Goal: Information Seeking & Learning: Compare options

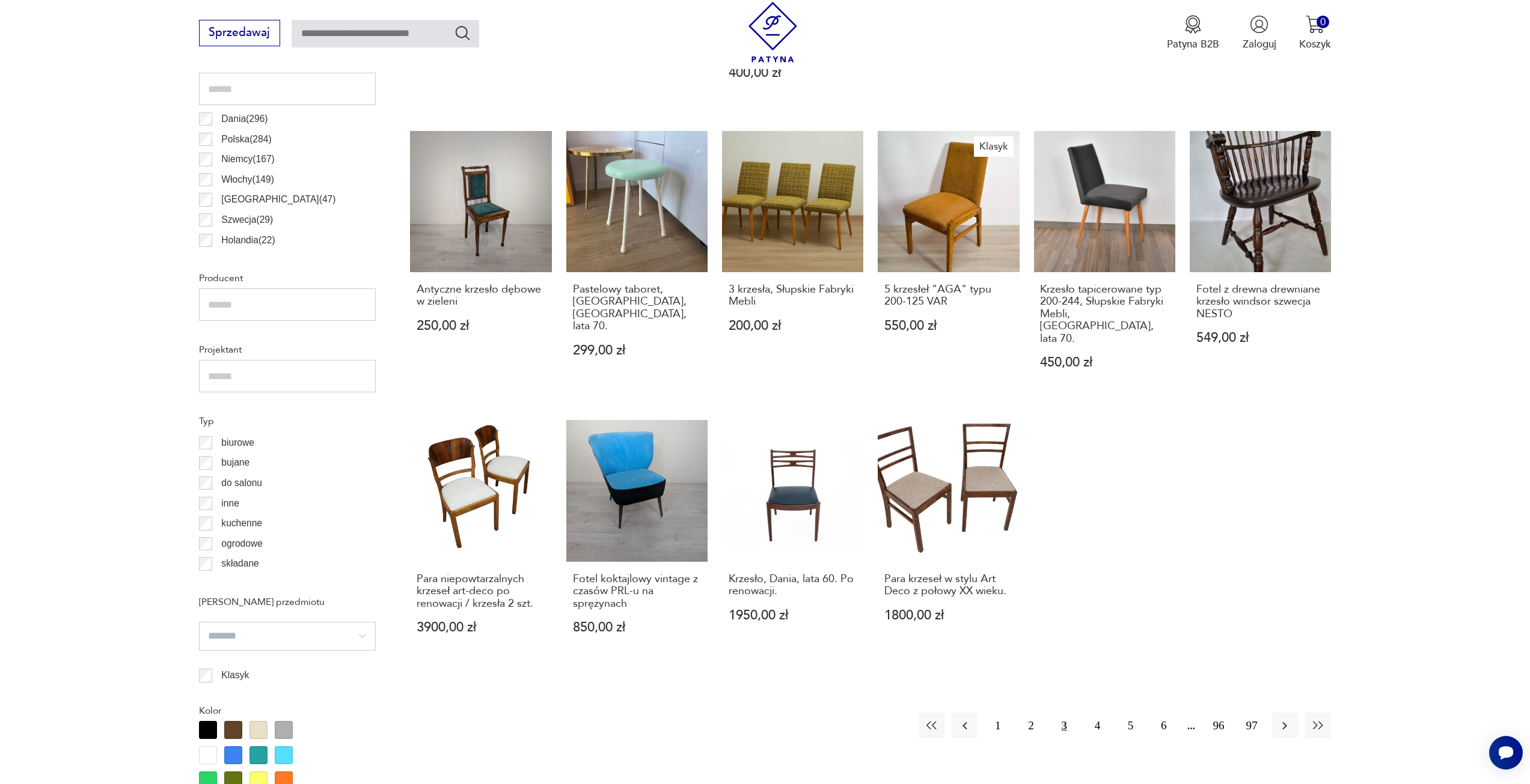
scroll to position [717, 0]
click at [993, 712] on button "1" at bounding box center [997, 724] width 26 height 26
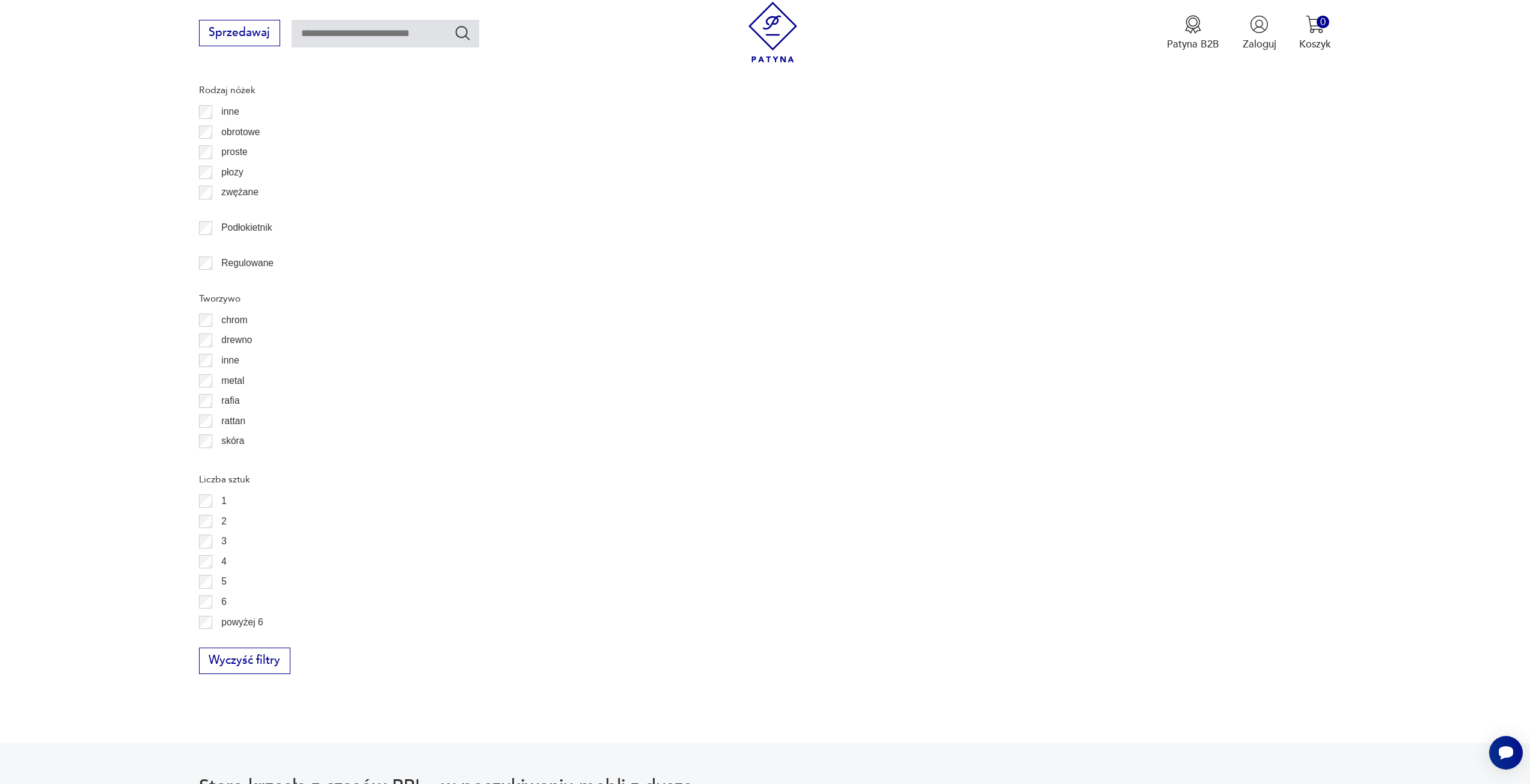
scroll to position [1679, 0]
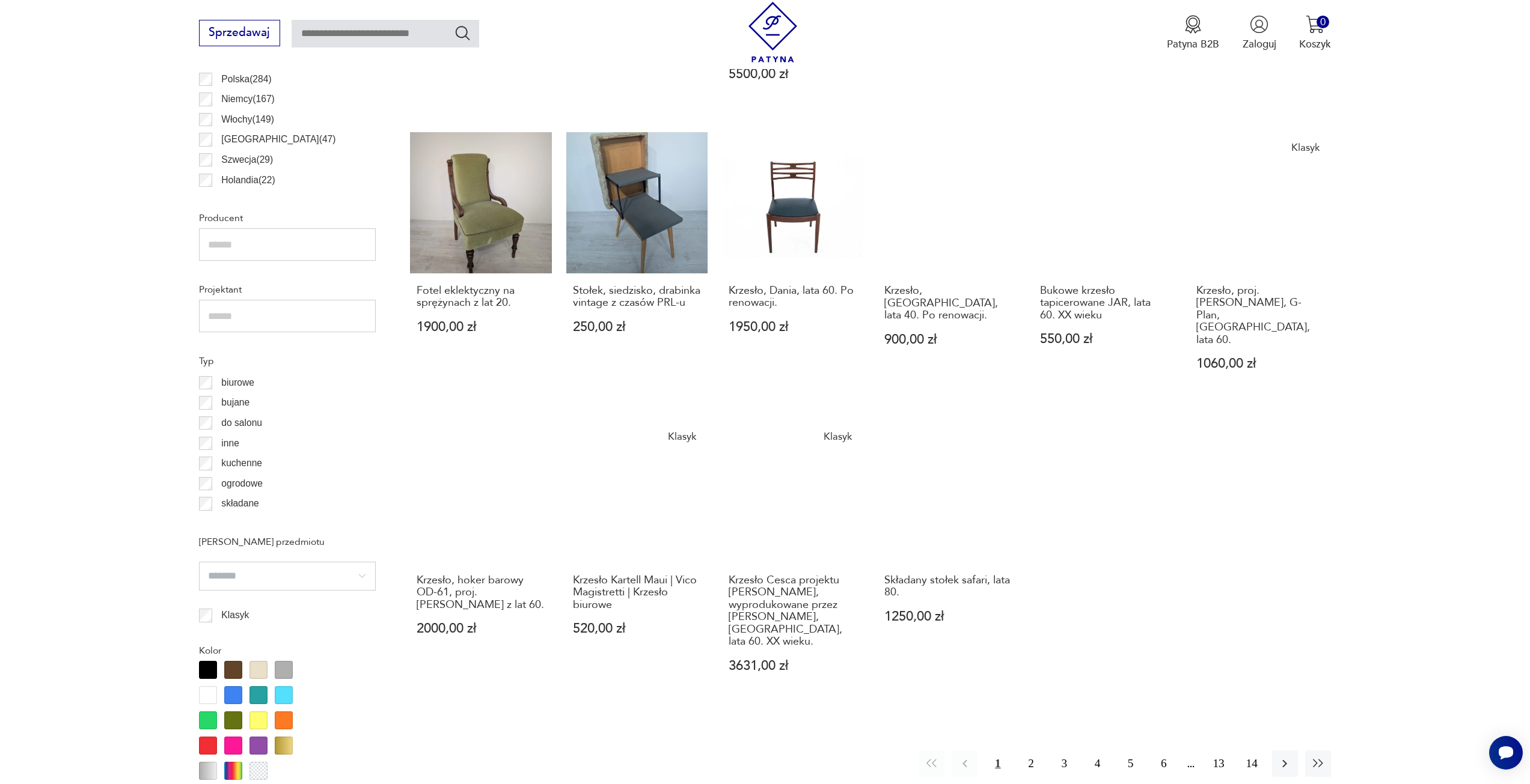
scroll to position [778, 0]
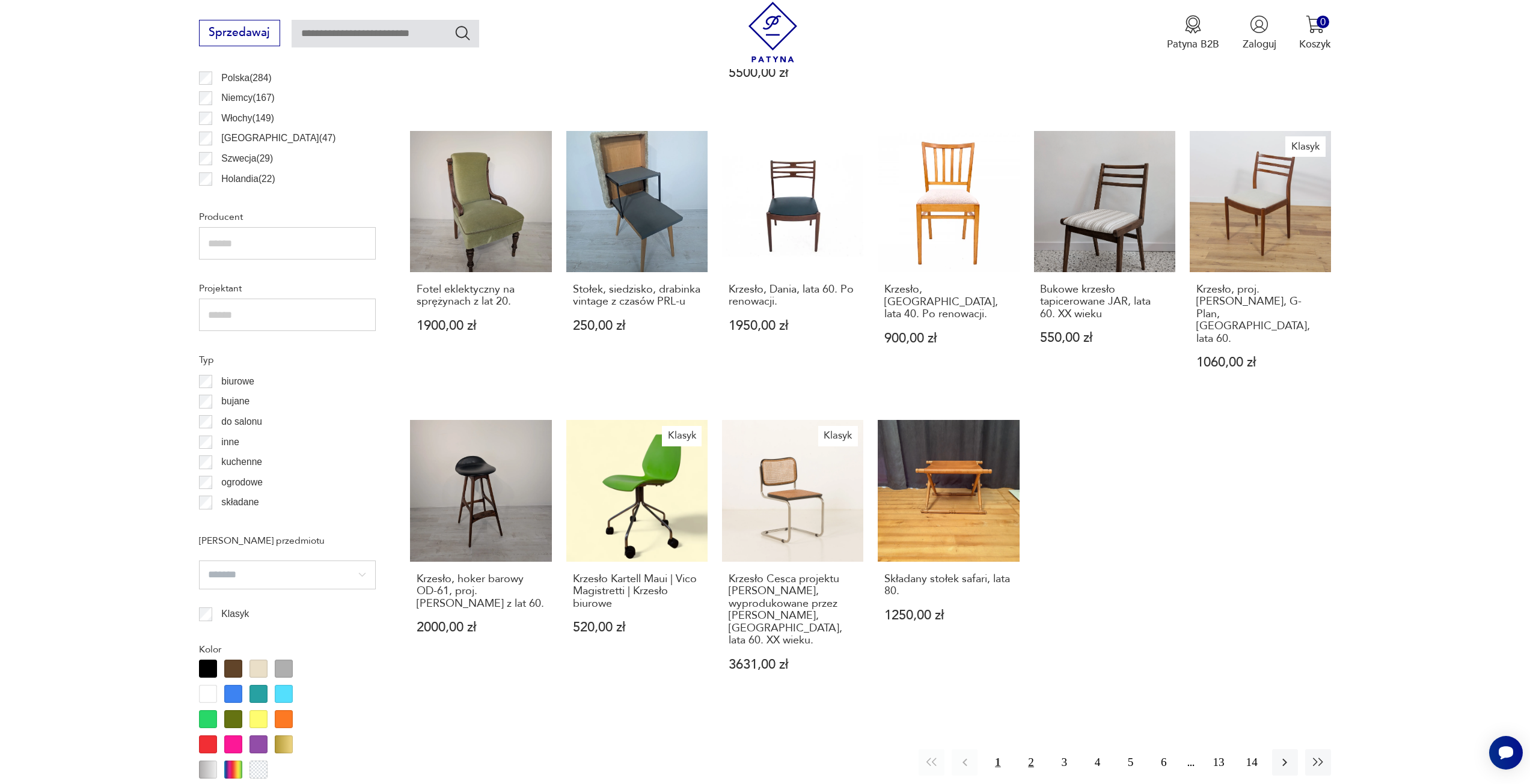
click at [1034, 749] on button "2" at bounding box center [1030, 762] width 26 height 26
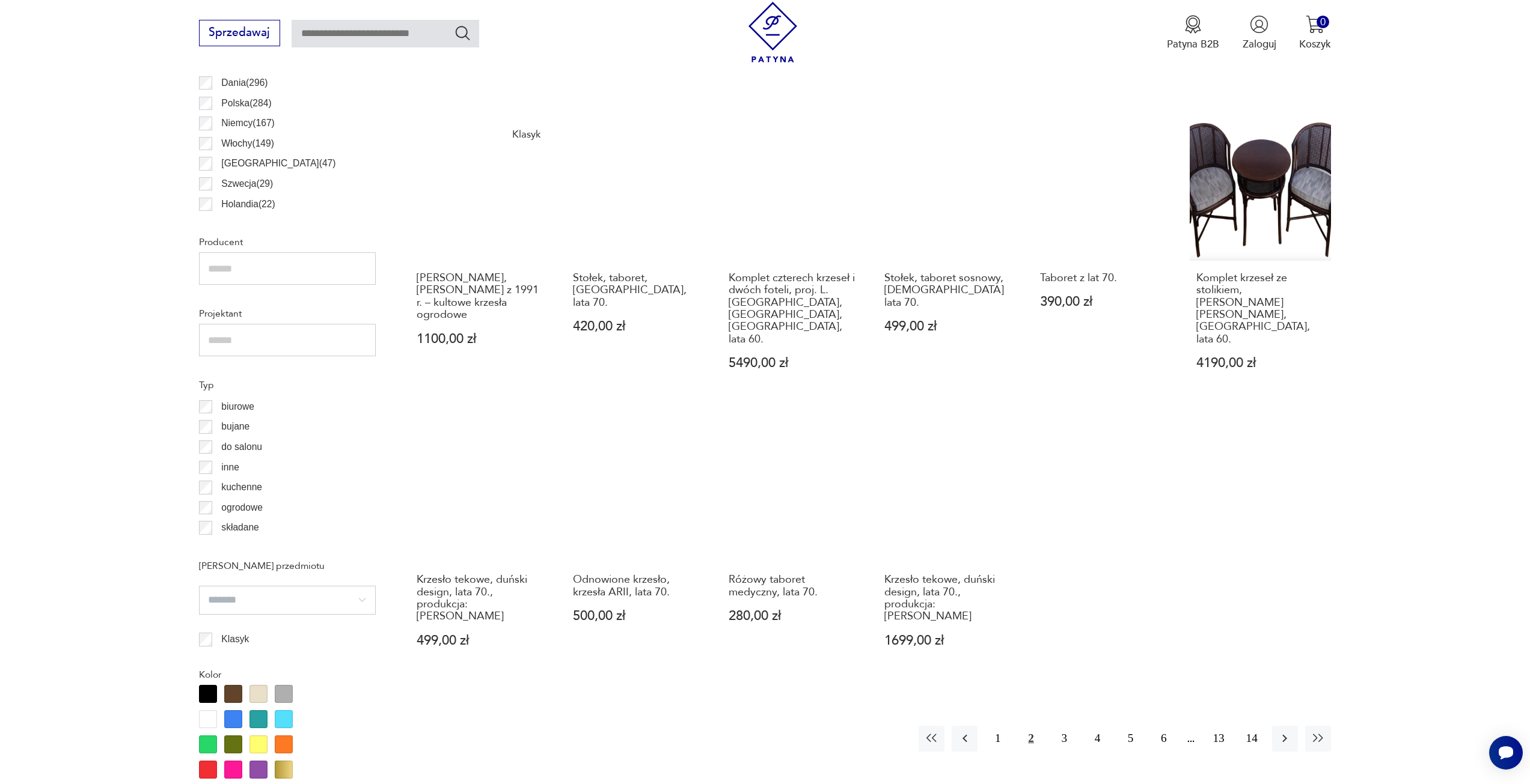
scroll to position [838, 0]
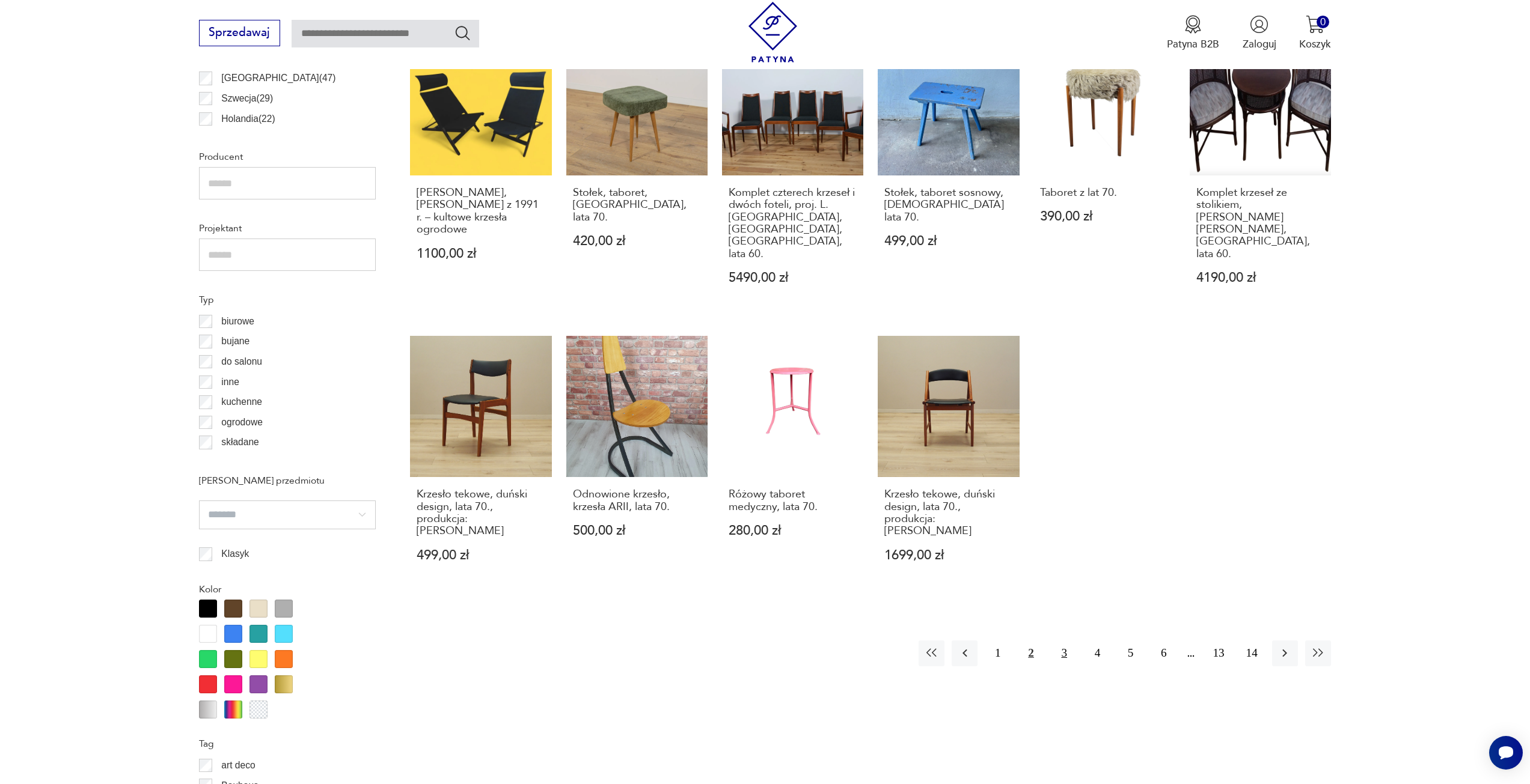
click at [1066, 641] on button "3" at bounding box center [1064, 653] width 26 height 26
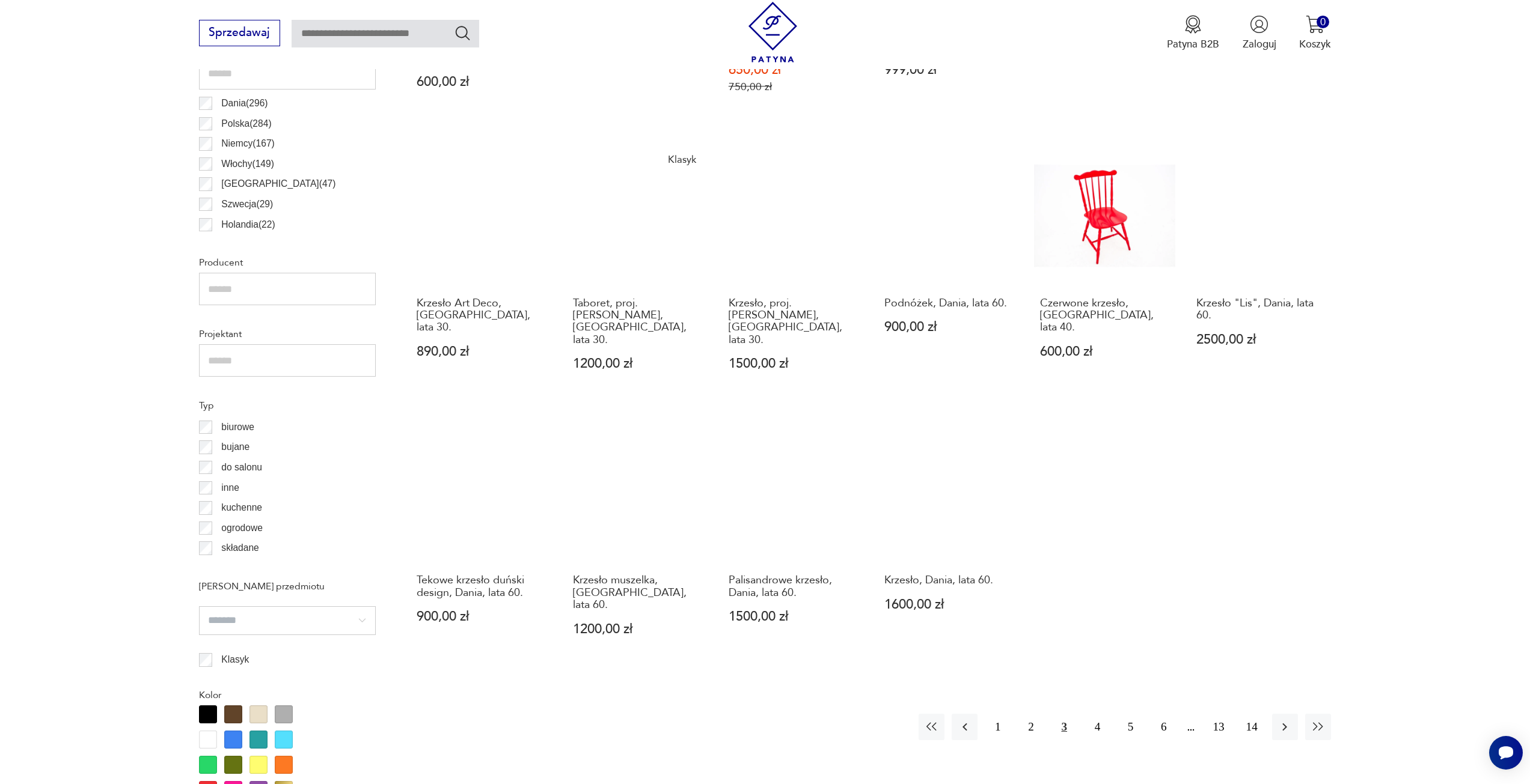
scroll to position [838, 0]
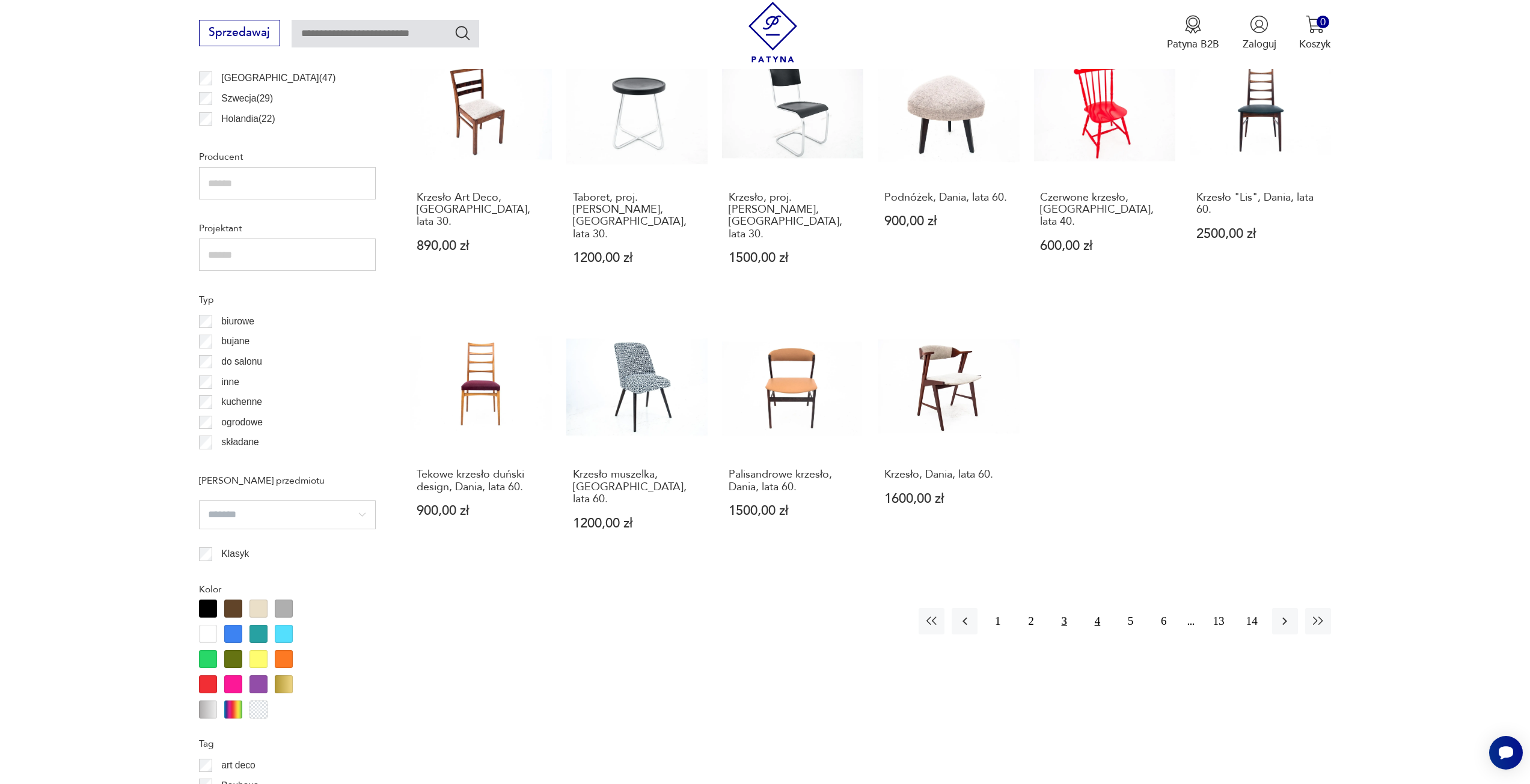
click at [1091, 608] on button "4" at bounding box center [1097, 621] width 26 height 26
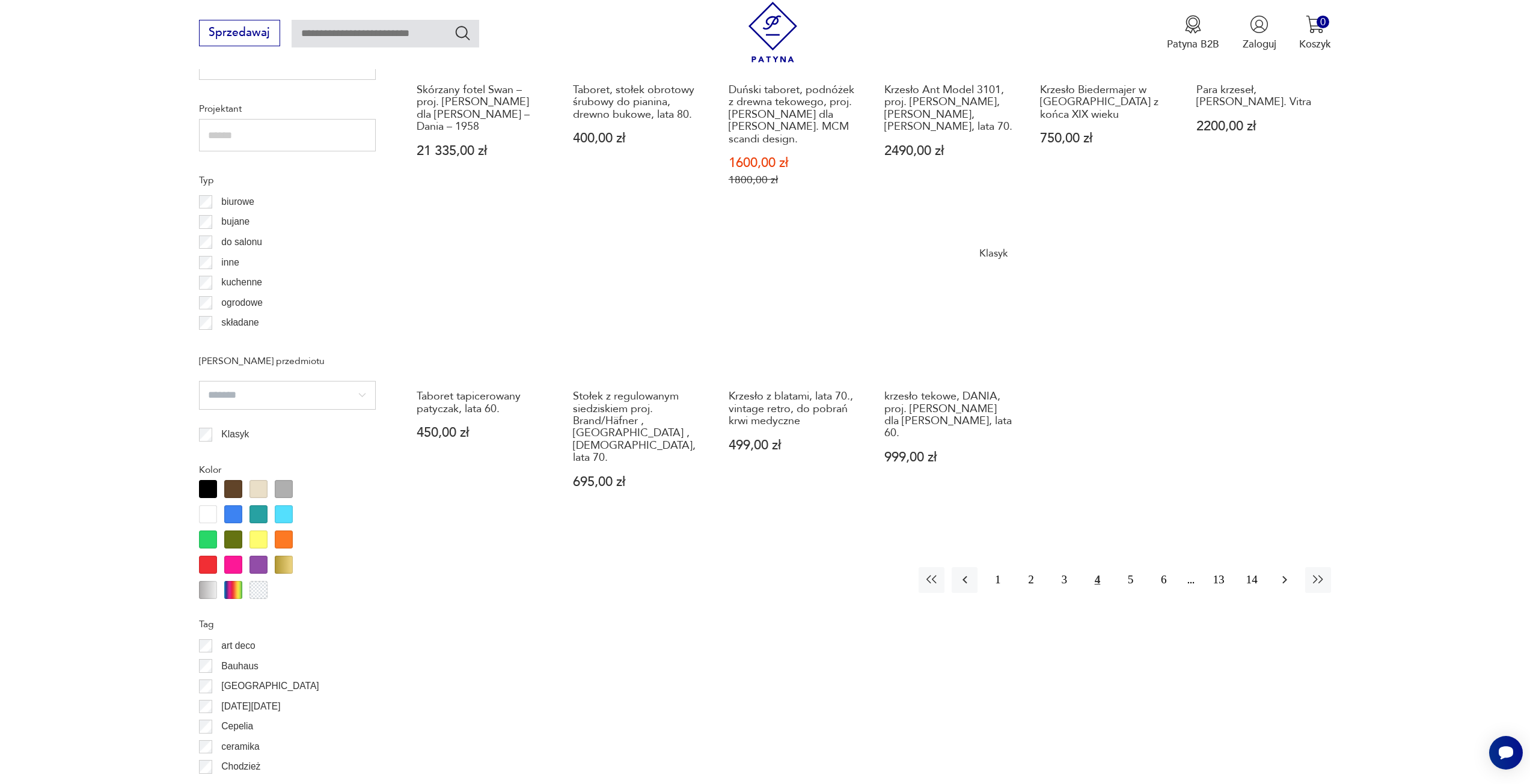
scroll to position [958, 0]
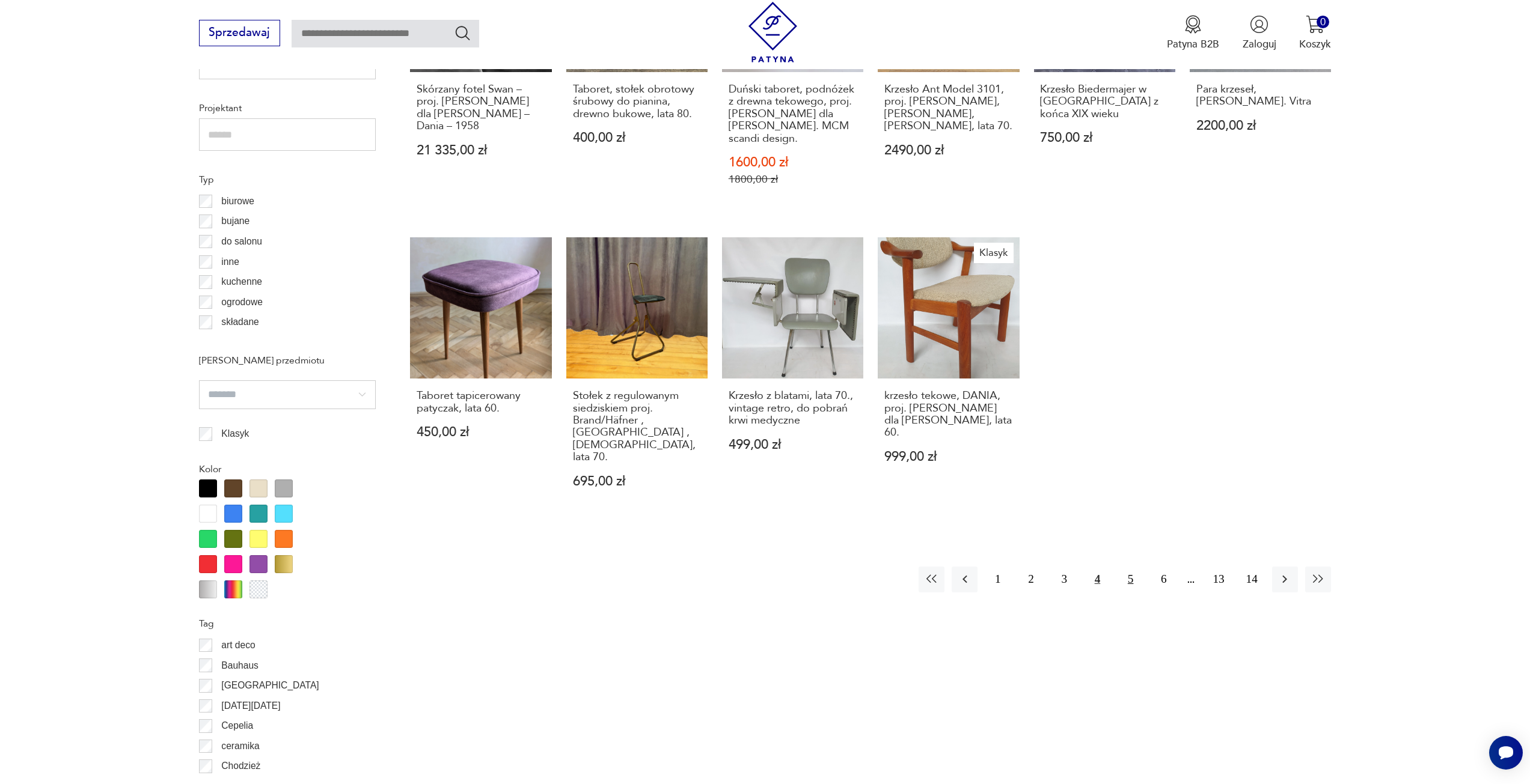
click at [1125, 566] on button "5" at bounding box center [1130, 579] width 26 height 26
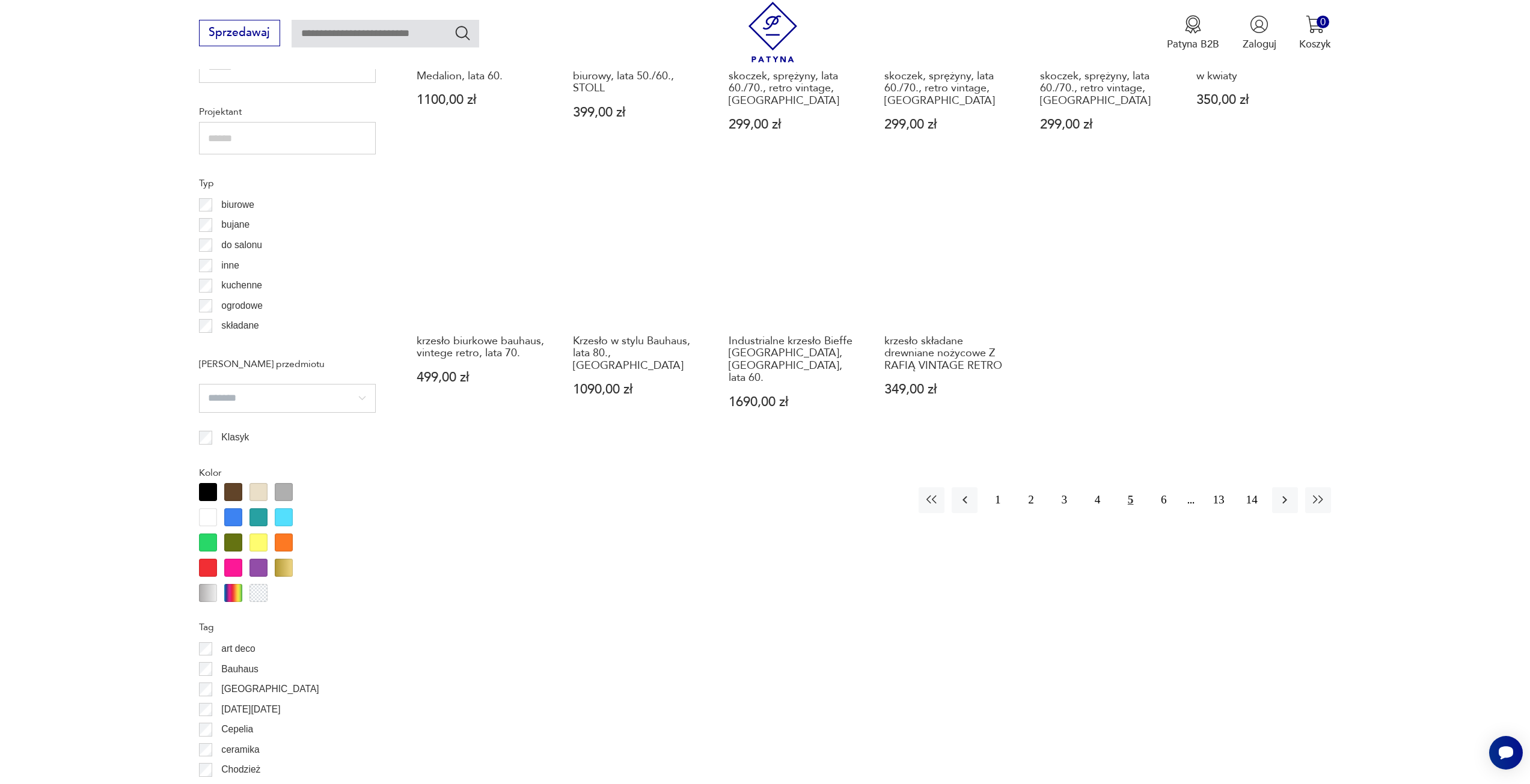
scroll to position [958, 0]
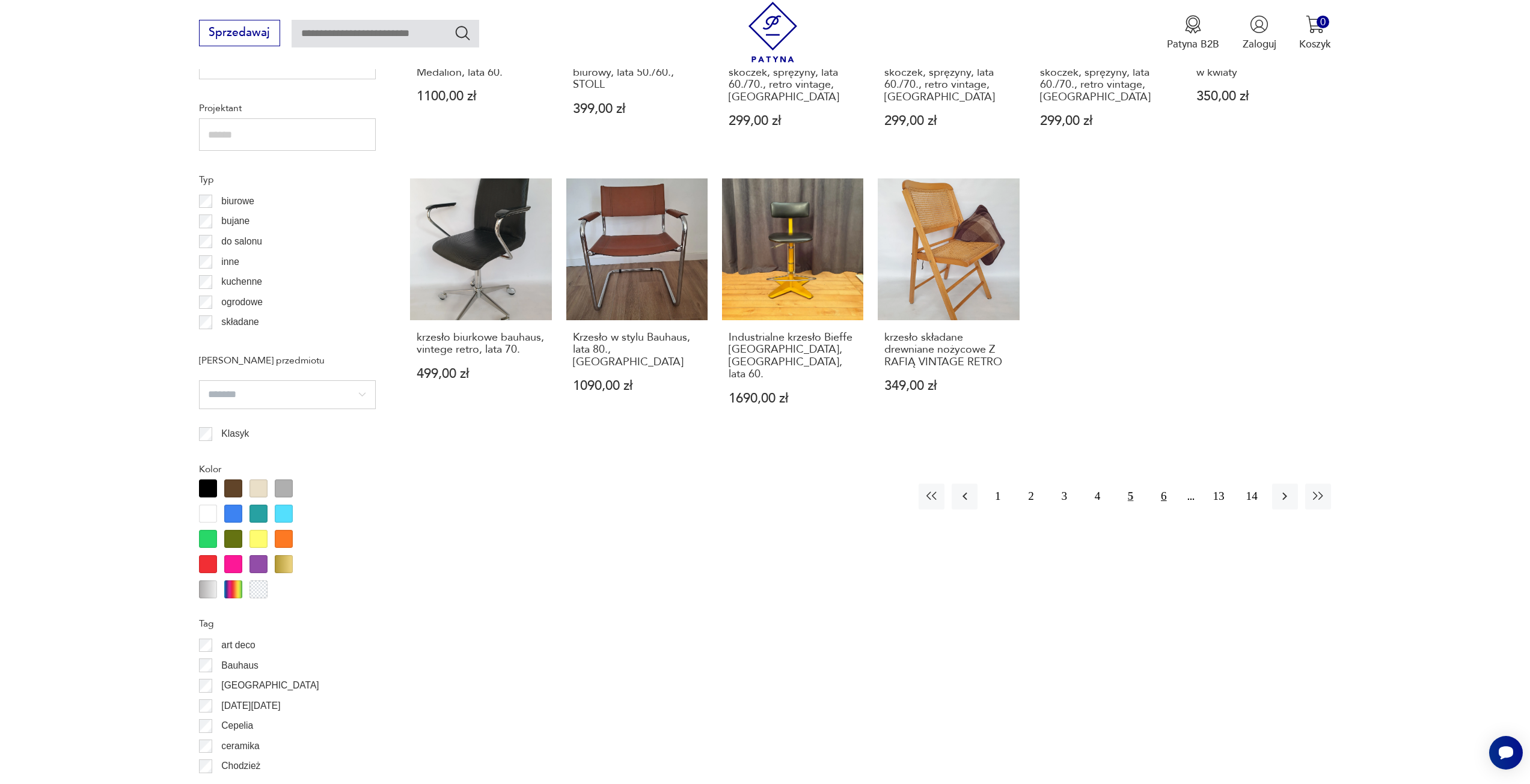
click at [1164, 487] on button "6" at bounding box center [1163, 496] width 26 height 26
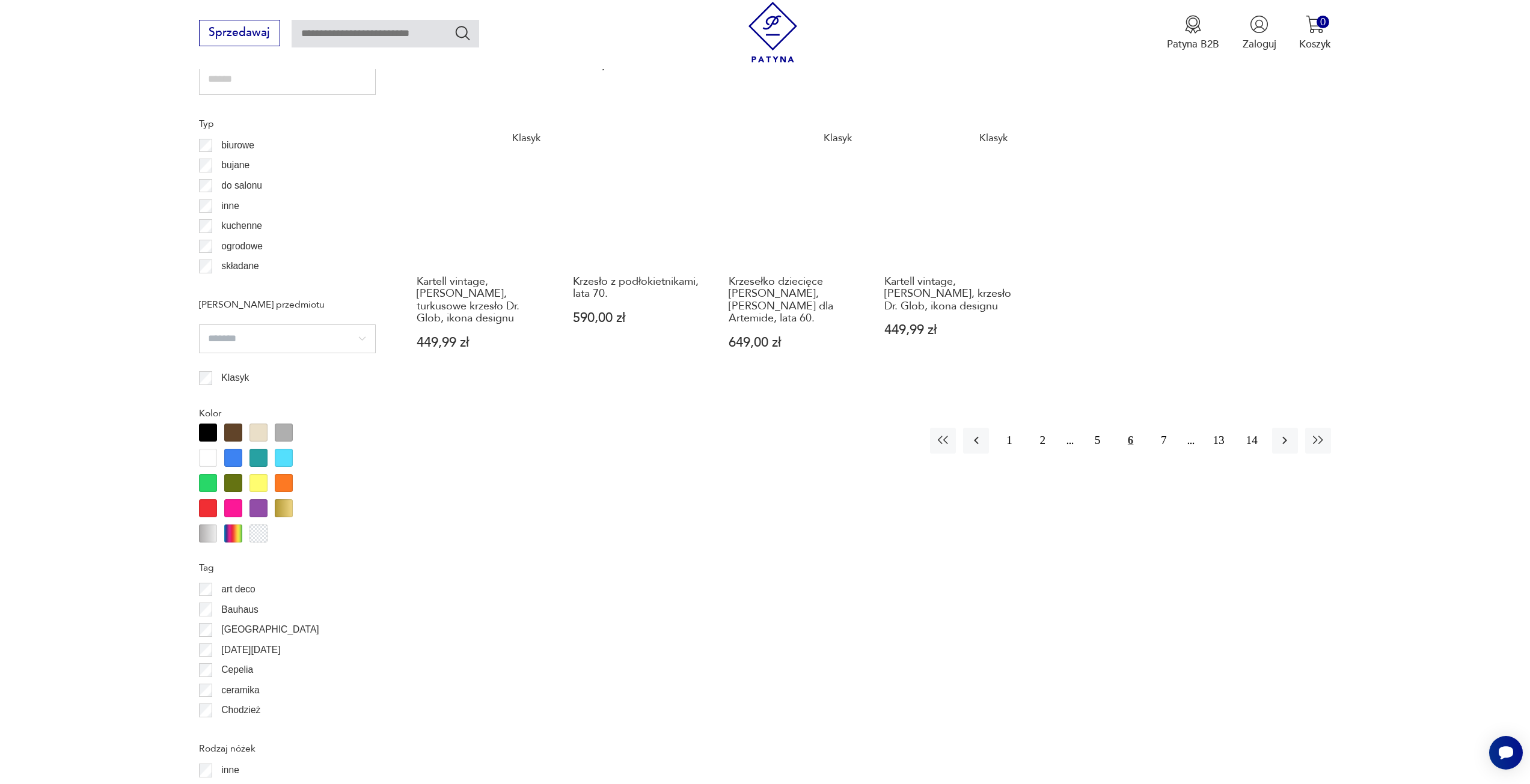
scroll to position [1018, 0]
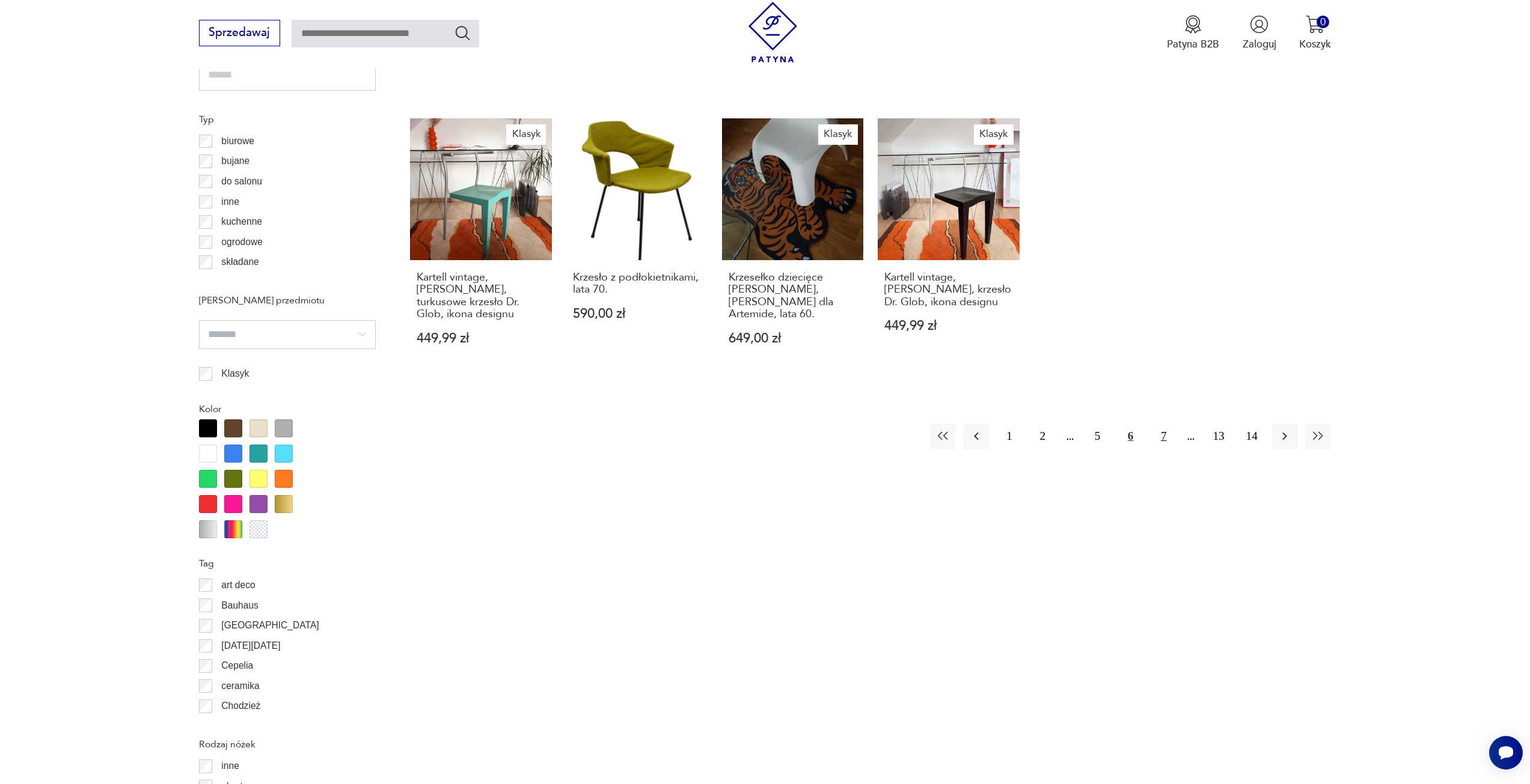
click at [1157, 425] on button "7" at bounding box center [1163, 436] width 26 height 26
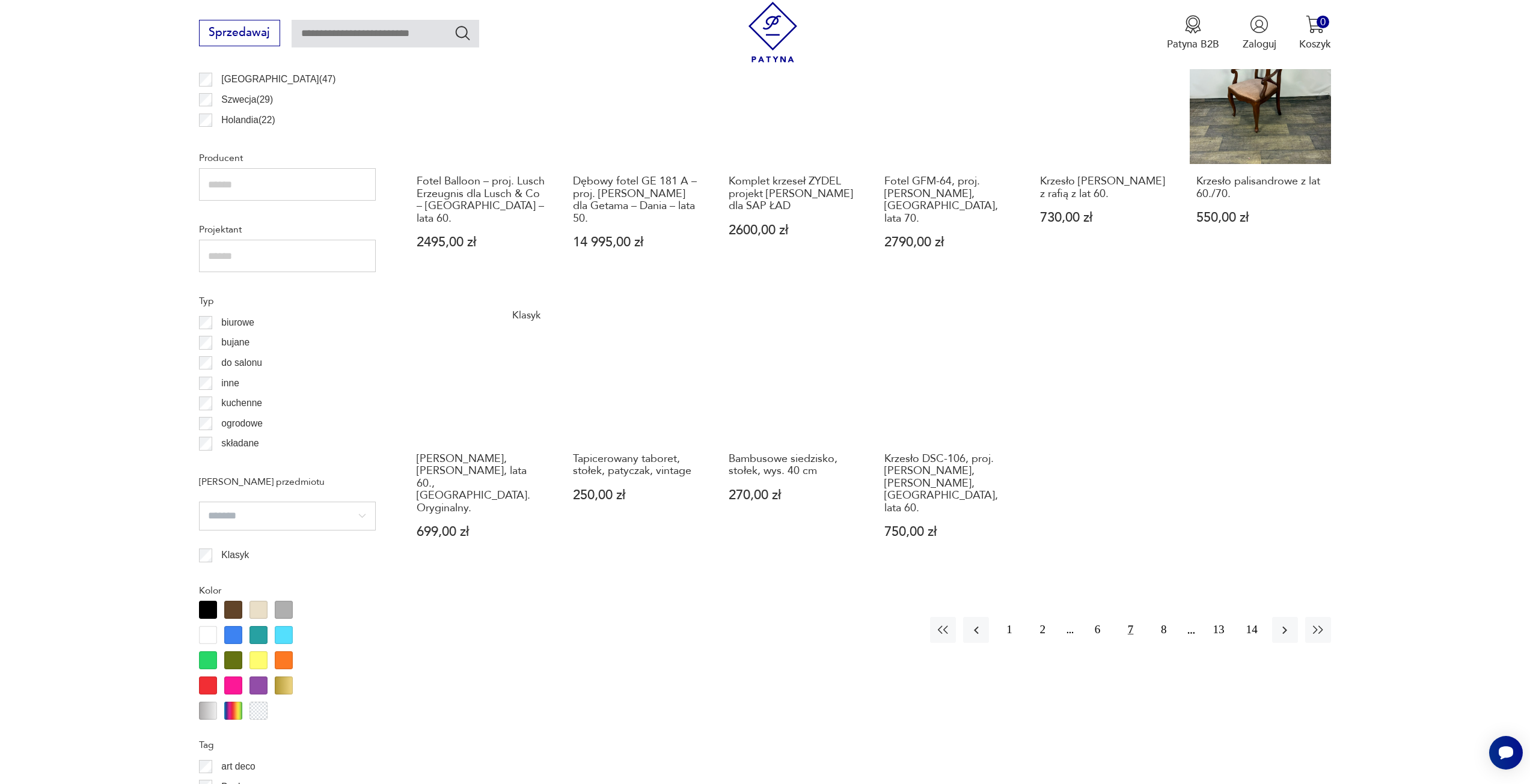
scroll to position [838, 0]
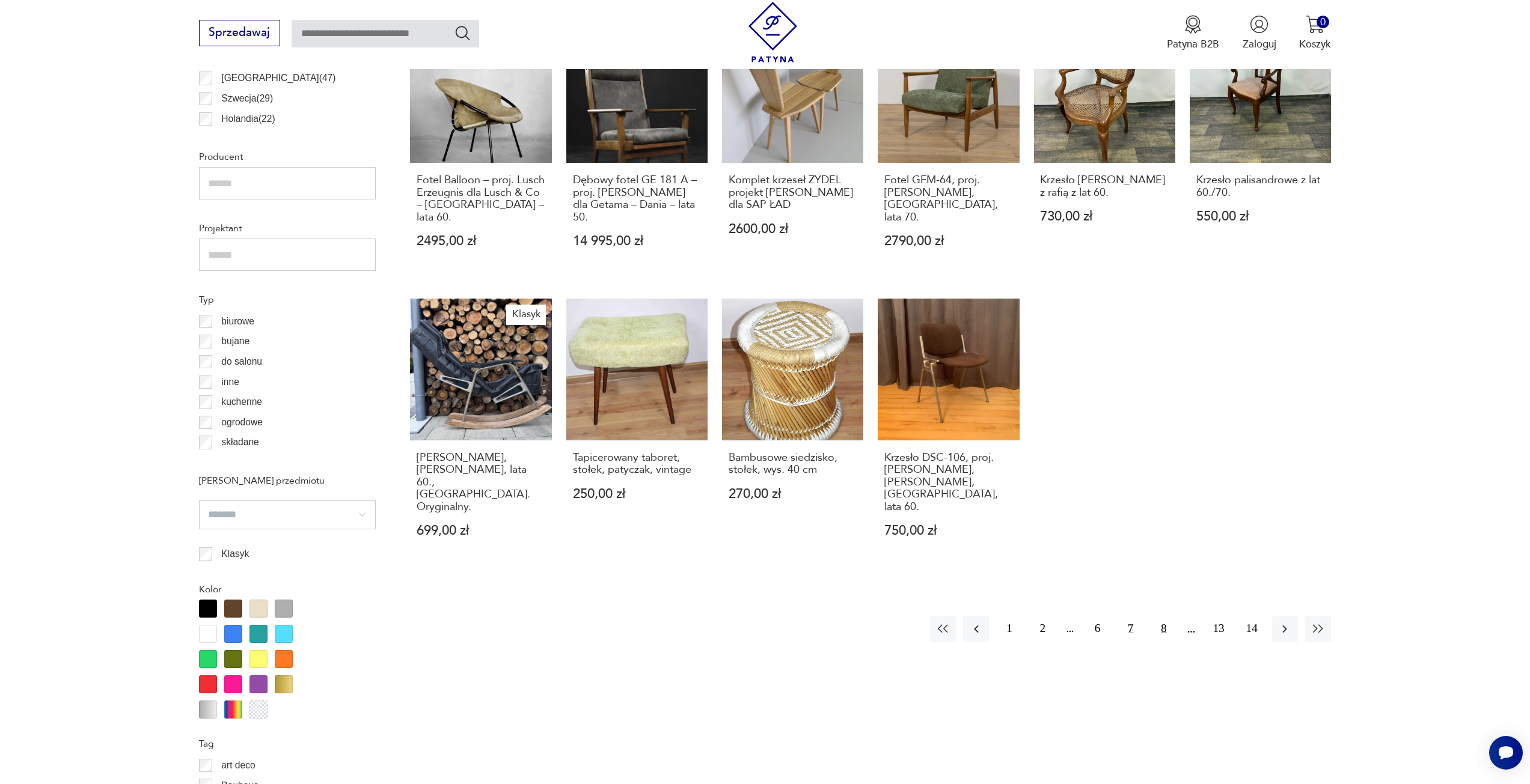
click at [1163, 616] on button "8" at bounding box center [1163, 628] width 26 height 26
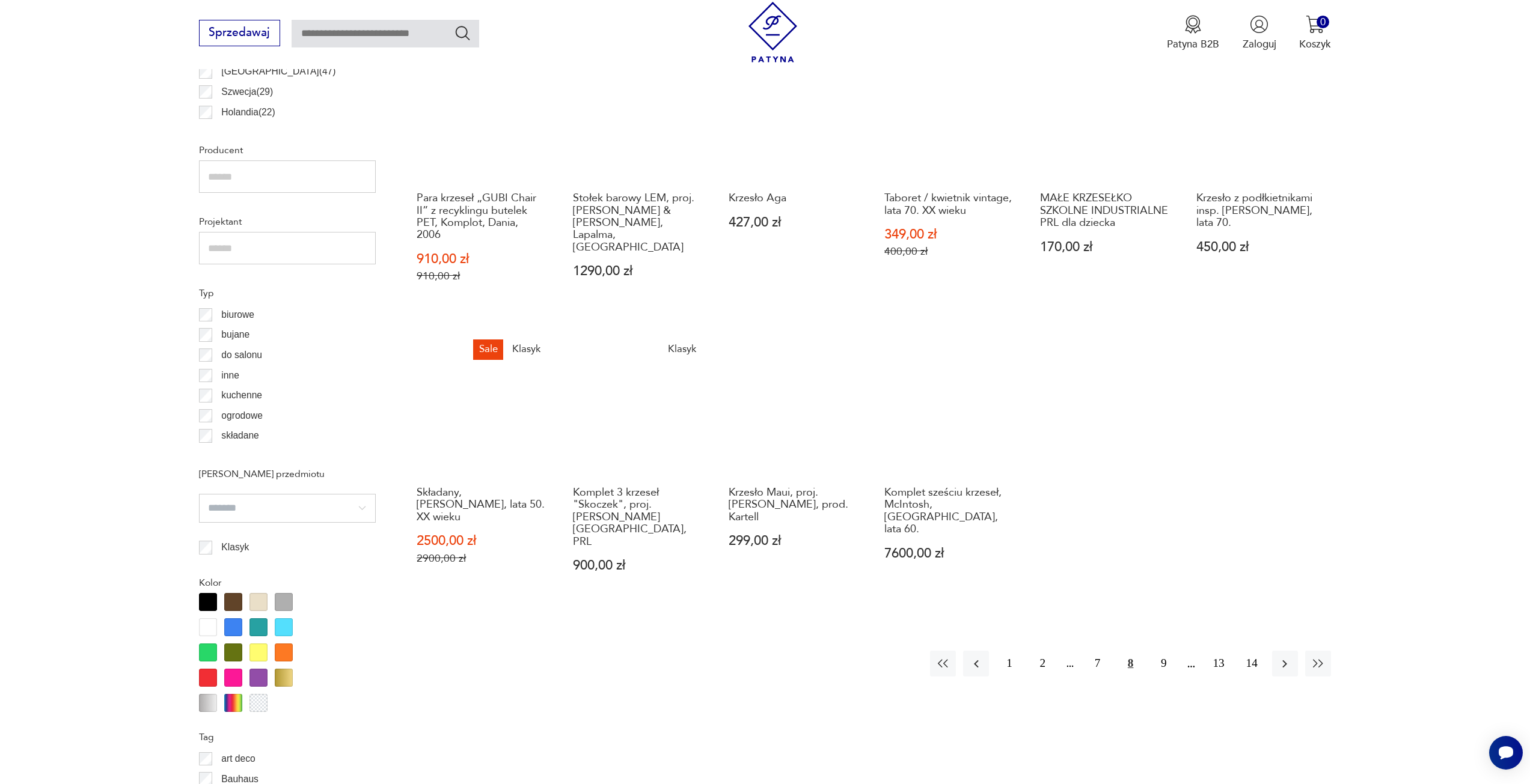
scroll to position [898, 0]
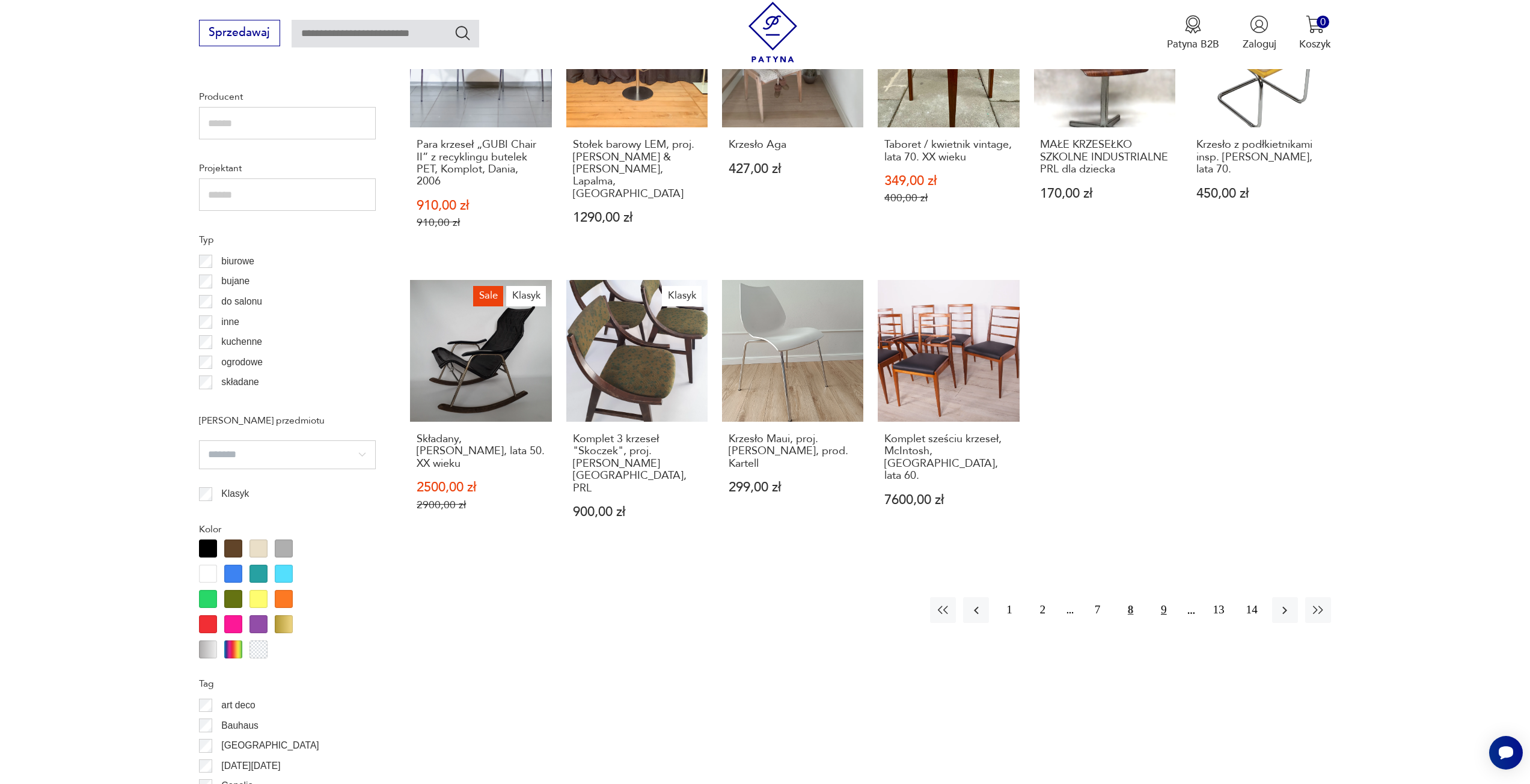
click at [1166, 598] on button "9" at bounding box center [1163, 610] width 26 height 26
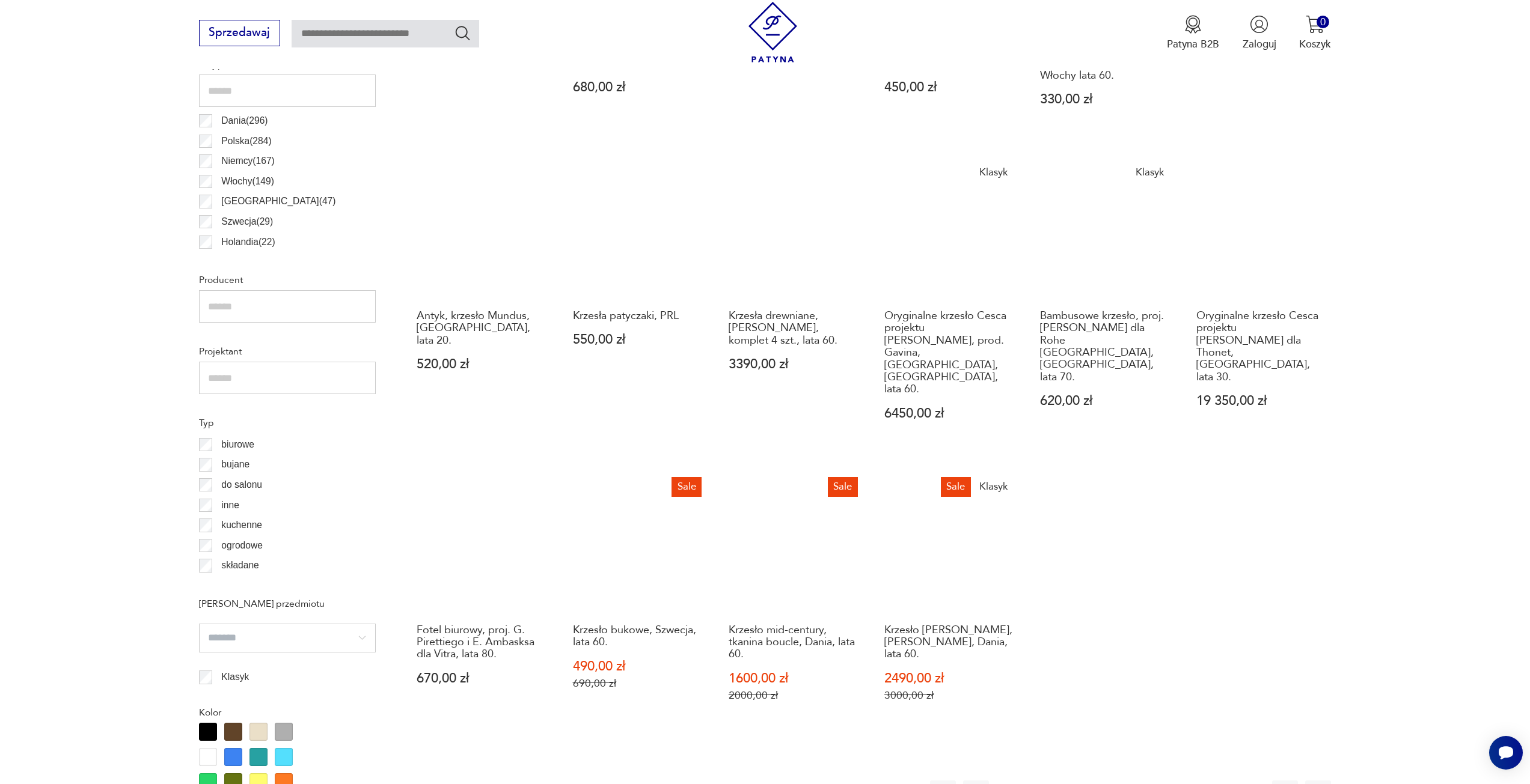
scroll to position [717, 0]
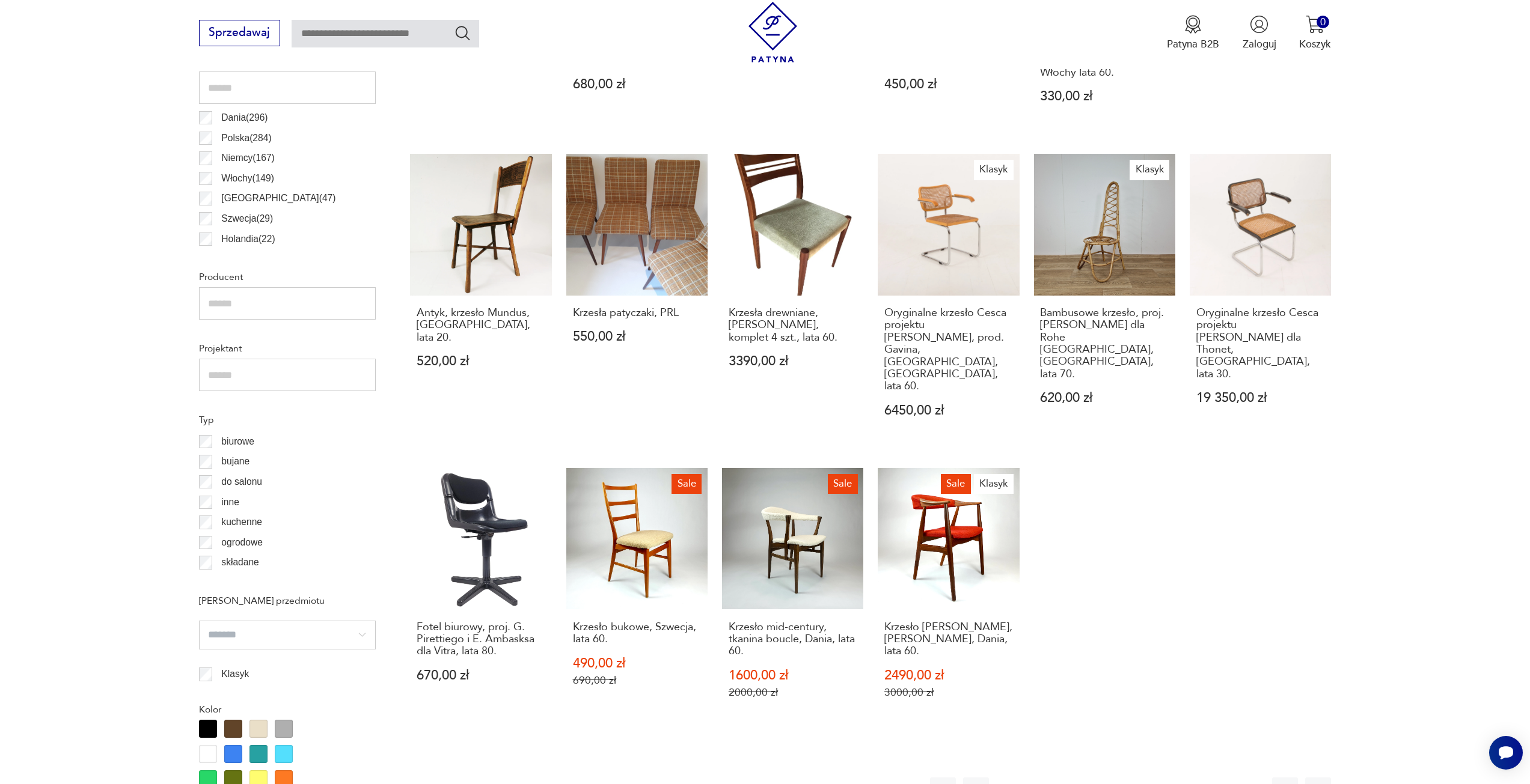
click at [1159, 778] on button "10" at bounding box center [1163, 790] width 26 height 26
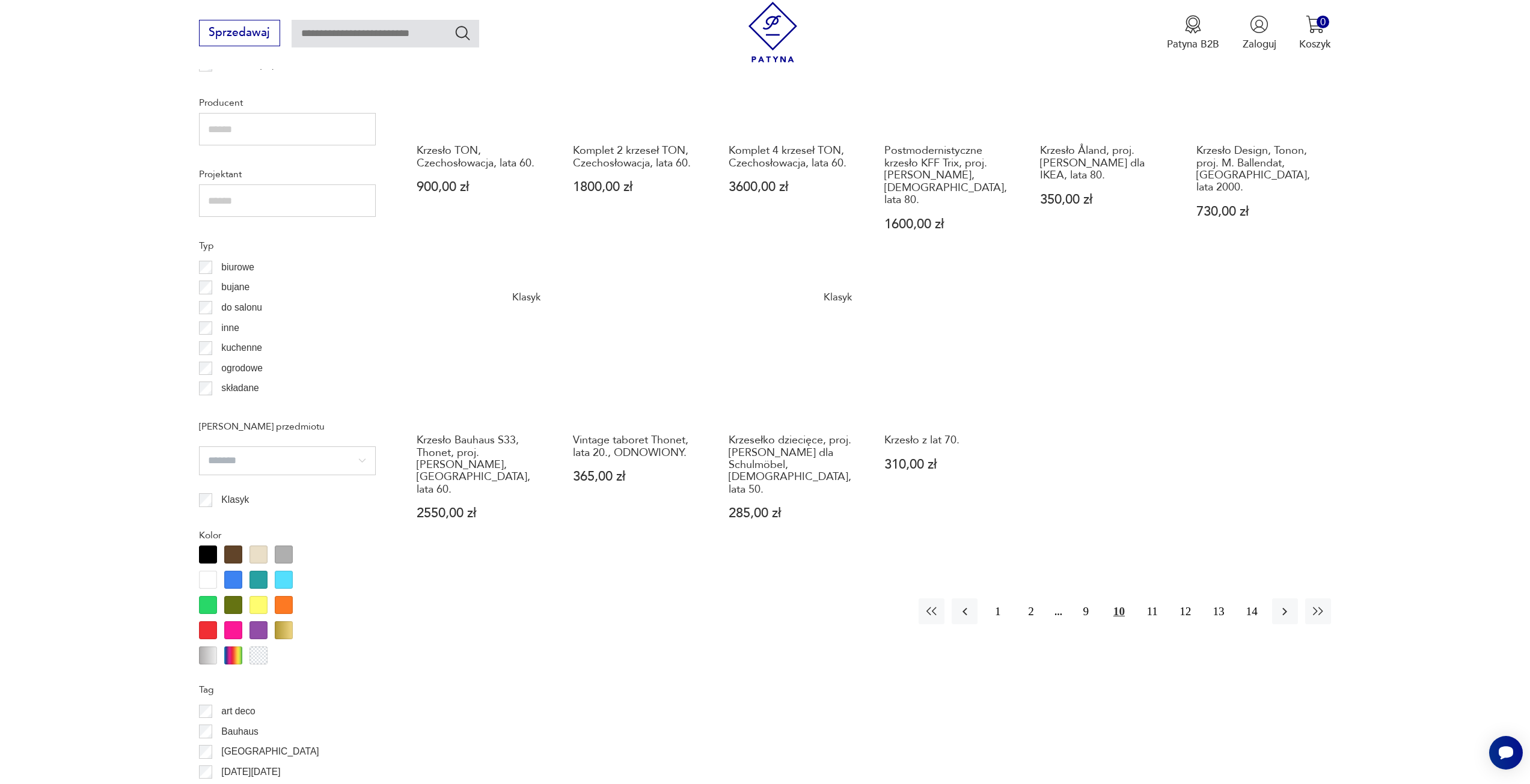
scroll to position [898, 0]
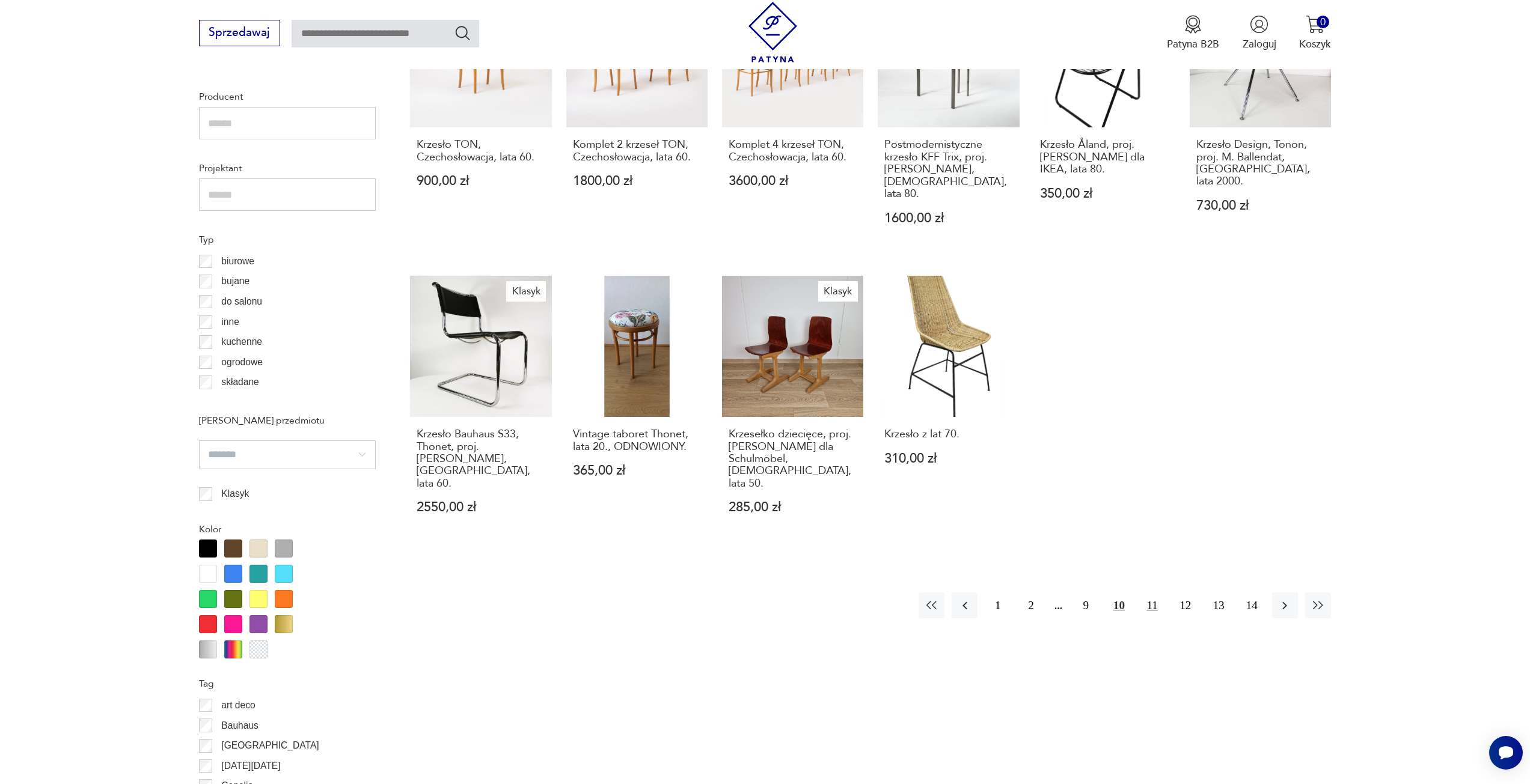
click at [1157, 593] on button "11" at bounding box center [1152, 605] width 26 height 26
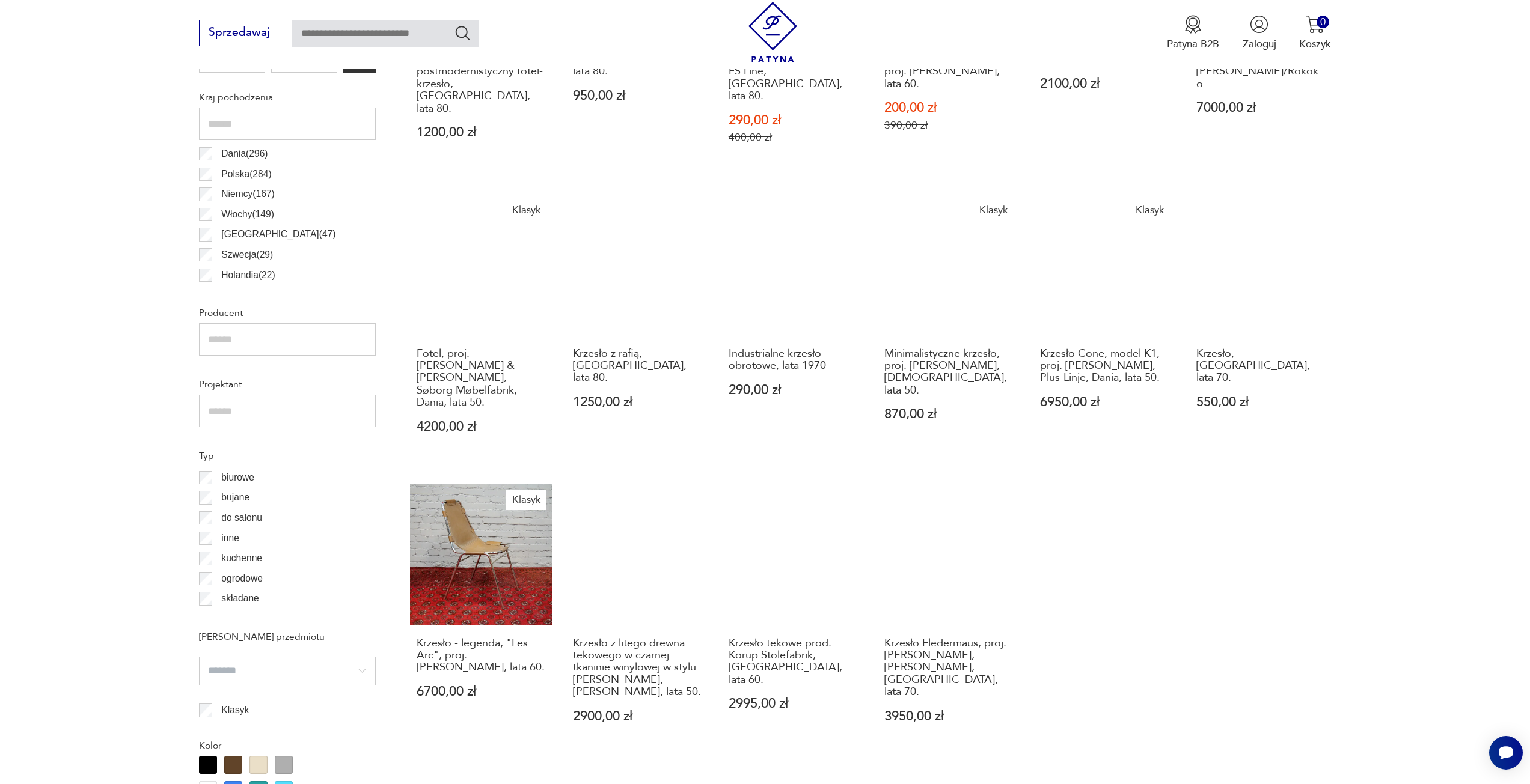
scroll to position [717, 0]
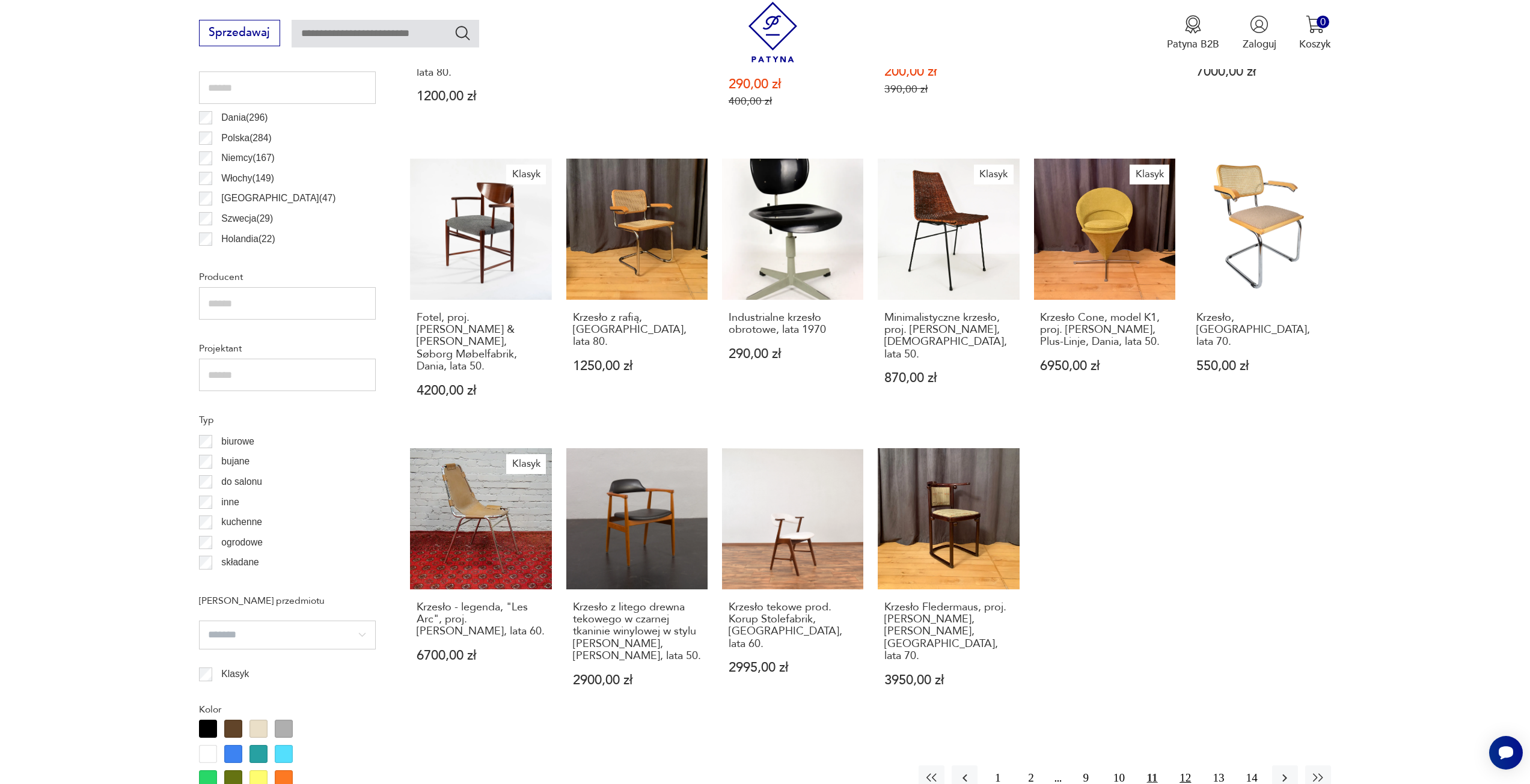
click at [1185, 766] on button "12" at bounding box center [1185, 778] width 26 height 26
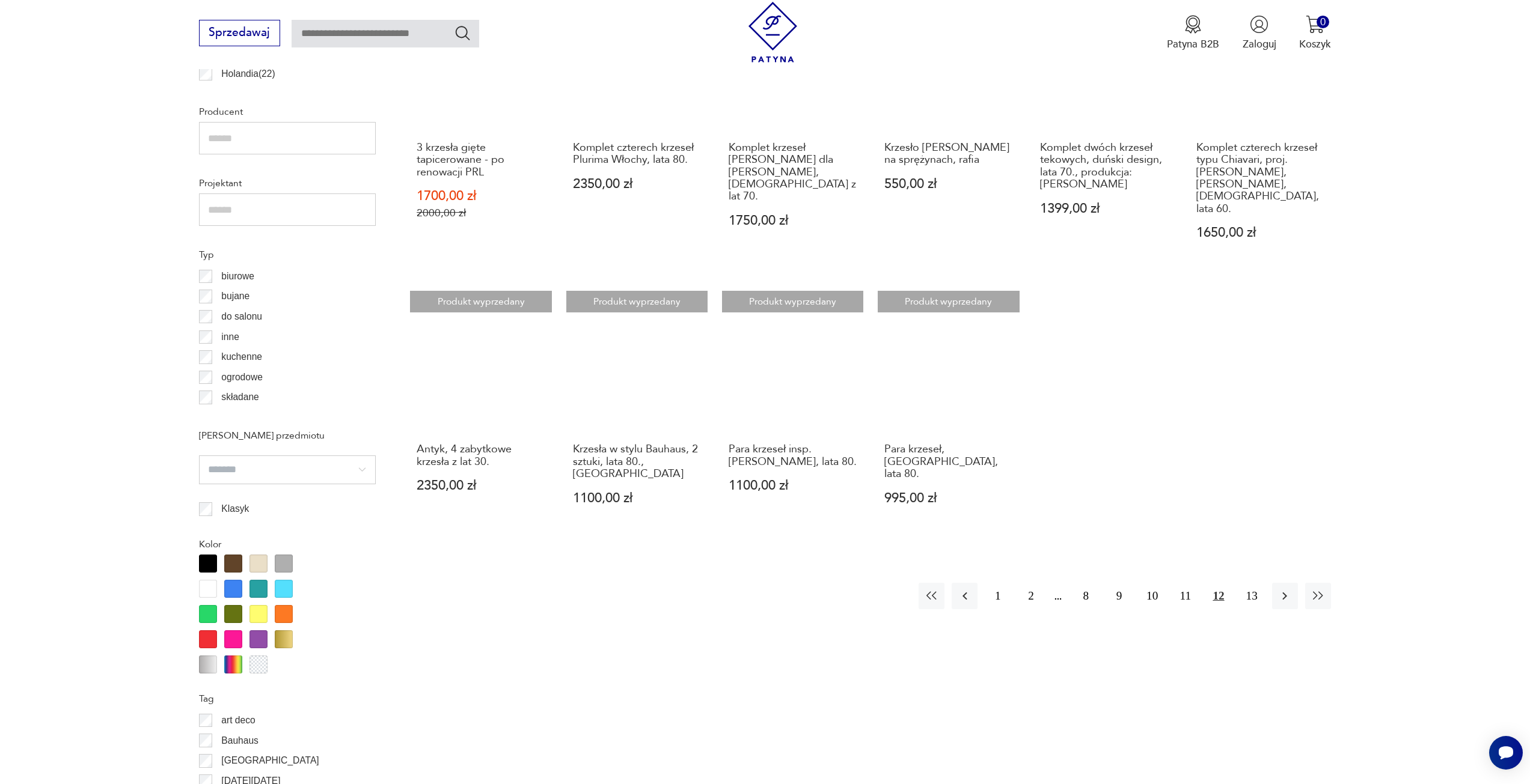
scroll to position [898, 0]
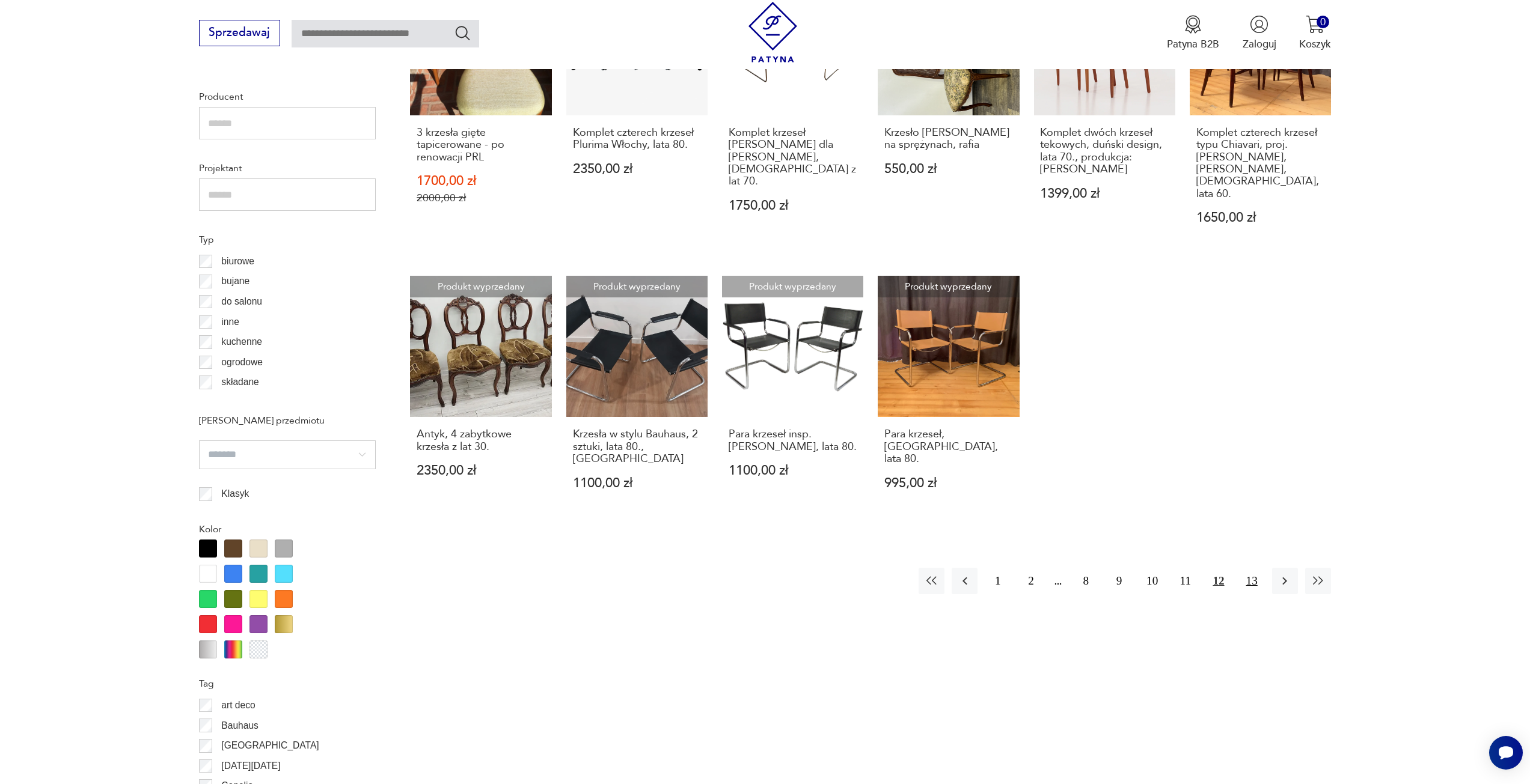
click at [1255, 568] on button "13" at bounding box center [1251, 580] width 26 height 26
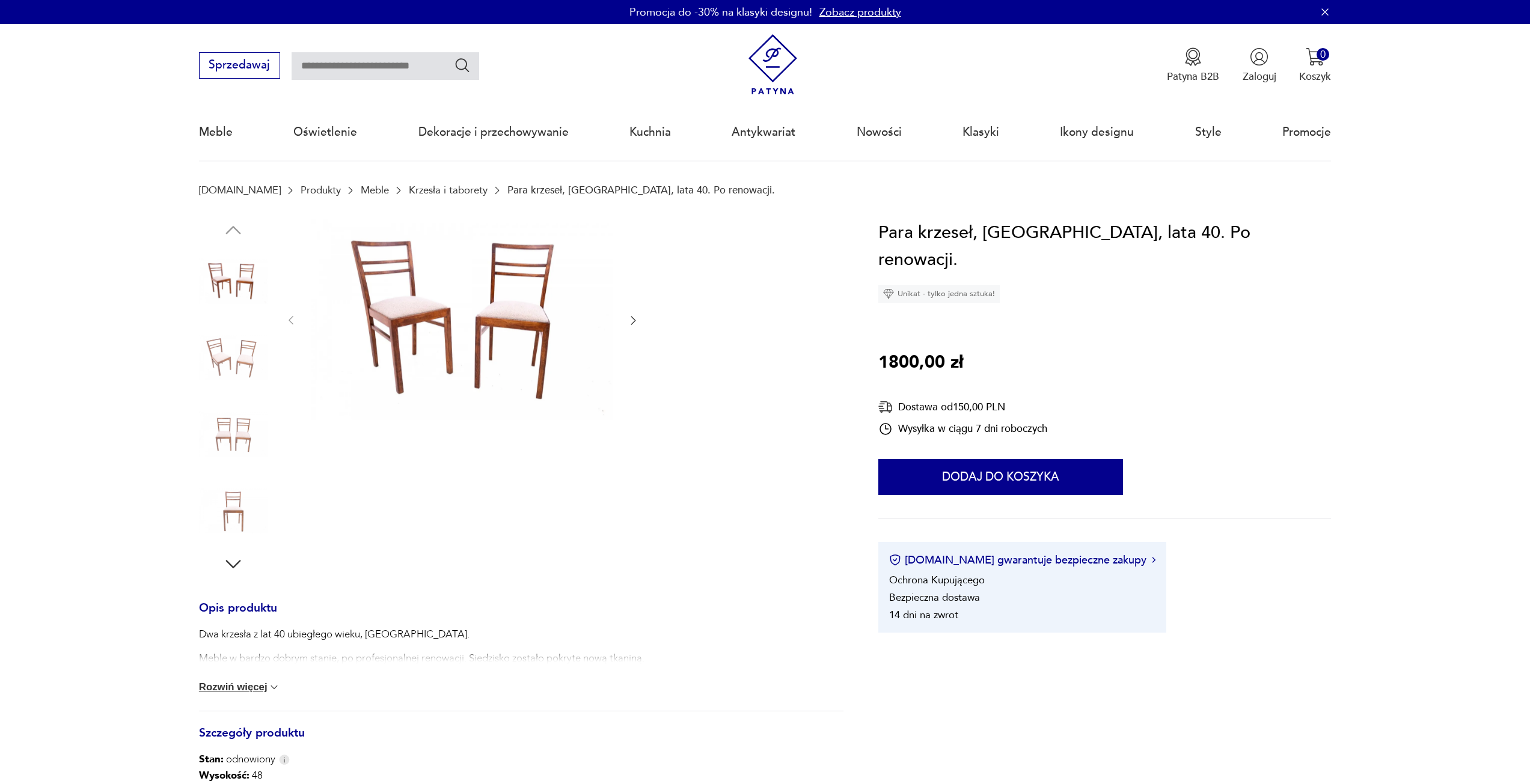
click at [220, 435] on img at bounding box center [233, 434] width 69 height 69
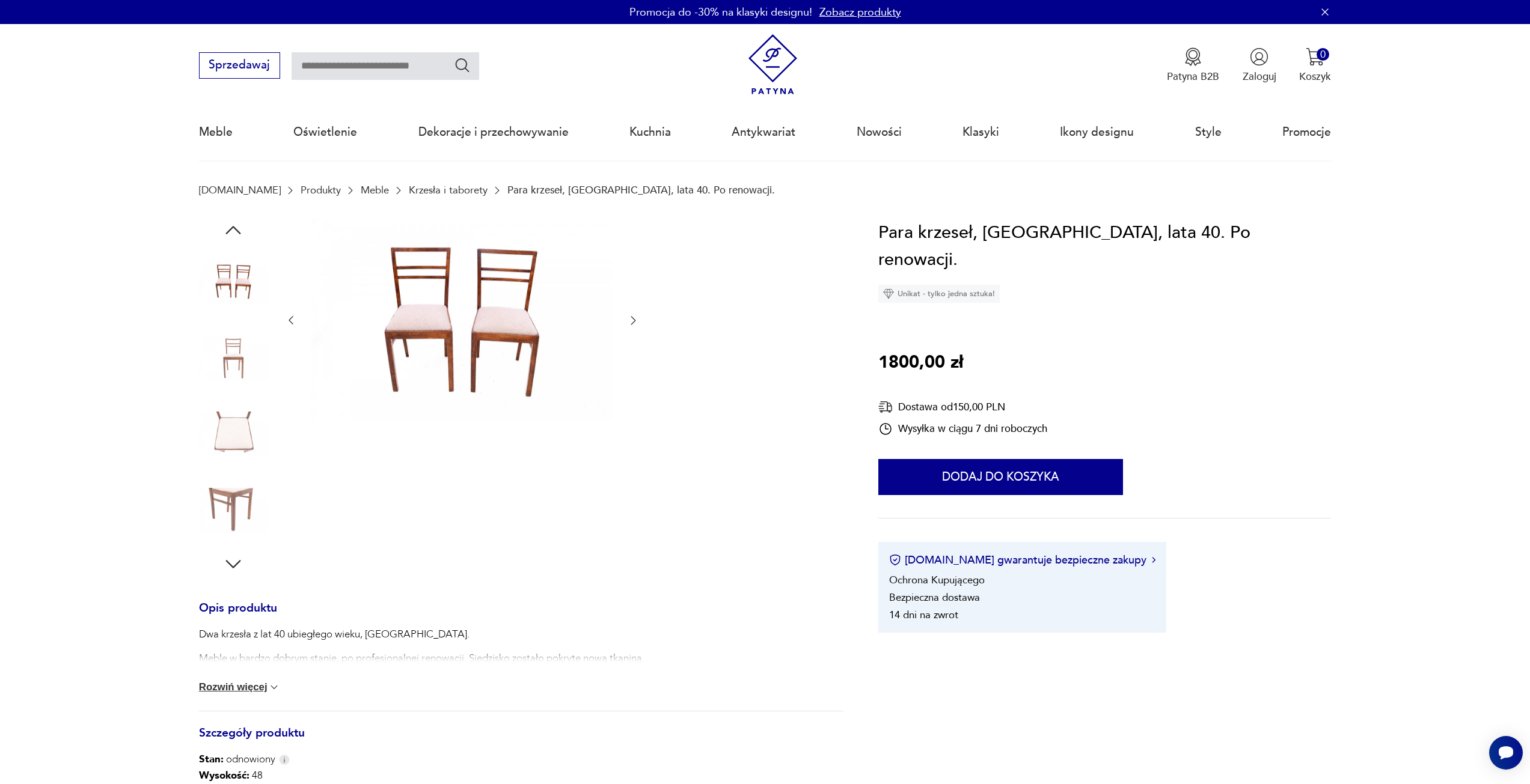
click at [229, 370] on img at bounding box center [233, 357] width 69 height 69
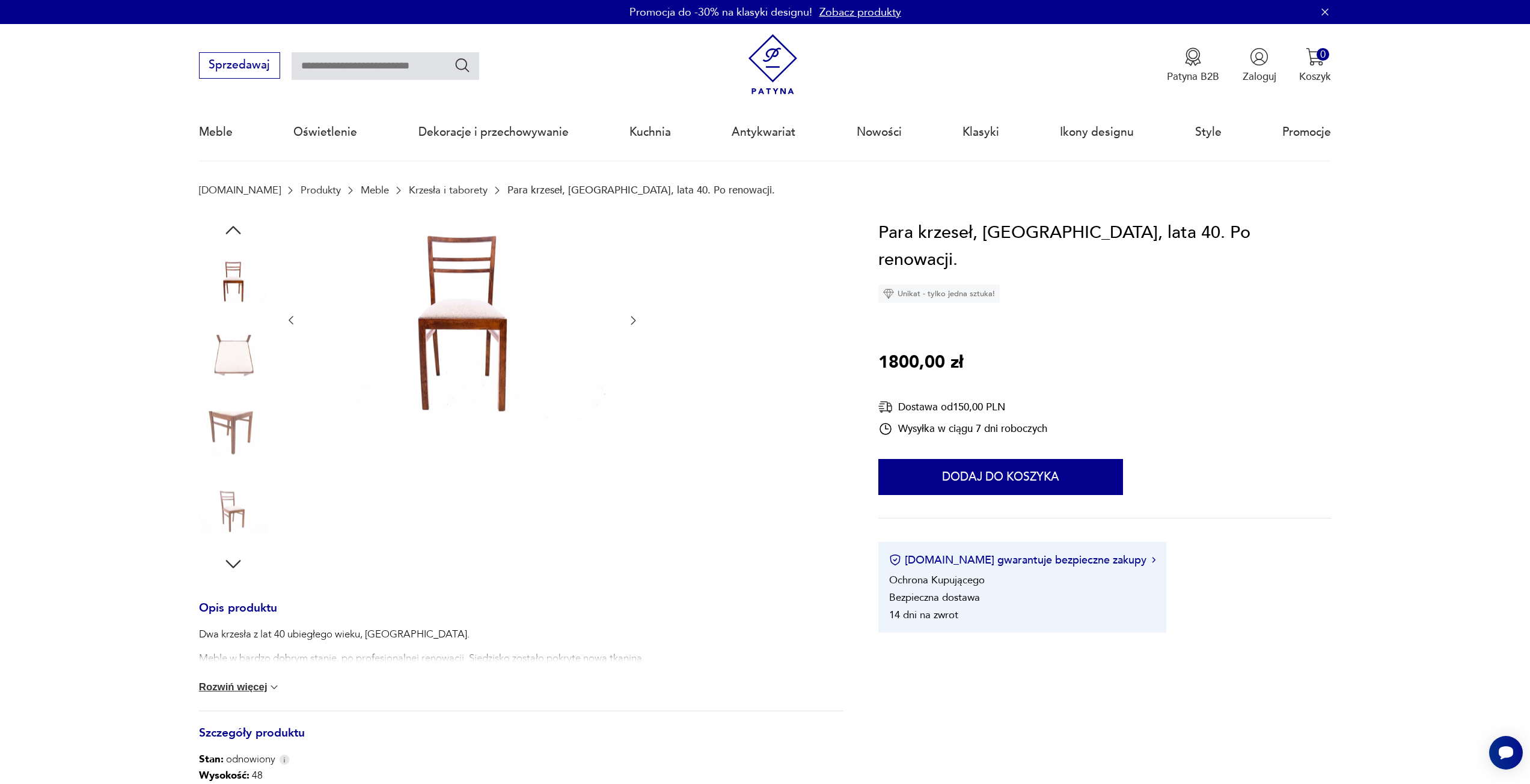
click at [230, 294] on img at bounding box center [233, 281] width 69 height 69
click at [242, 491] on img at bounding box center [233, 511] width 69 height 69
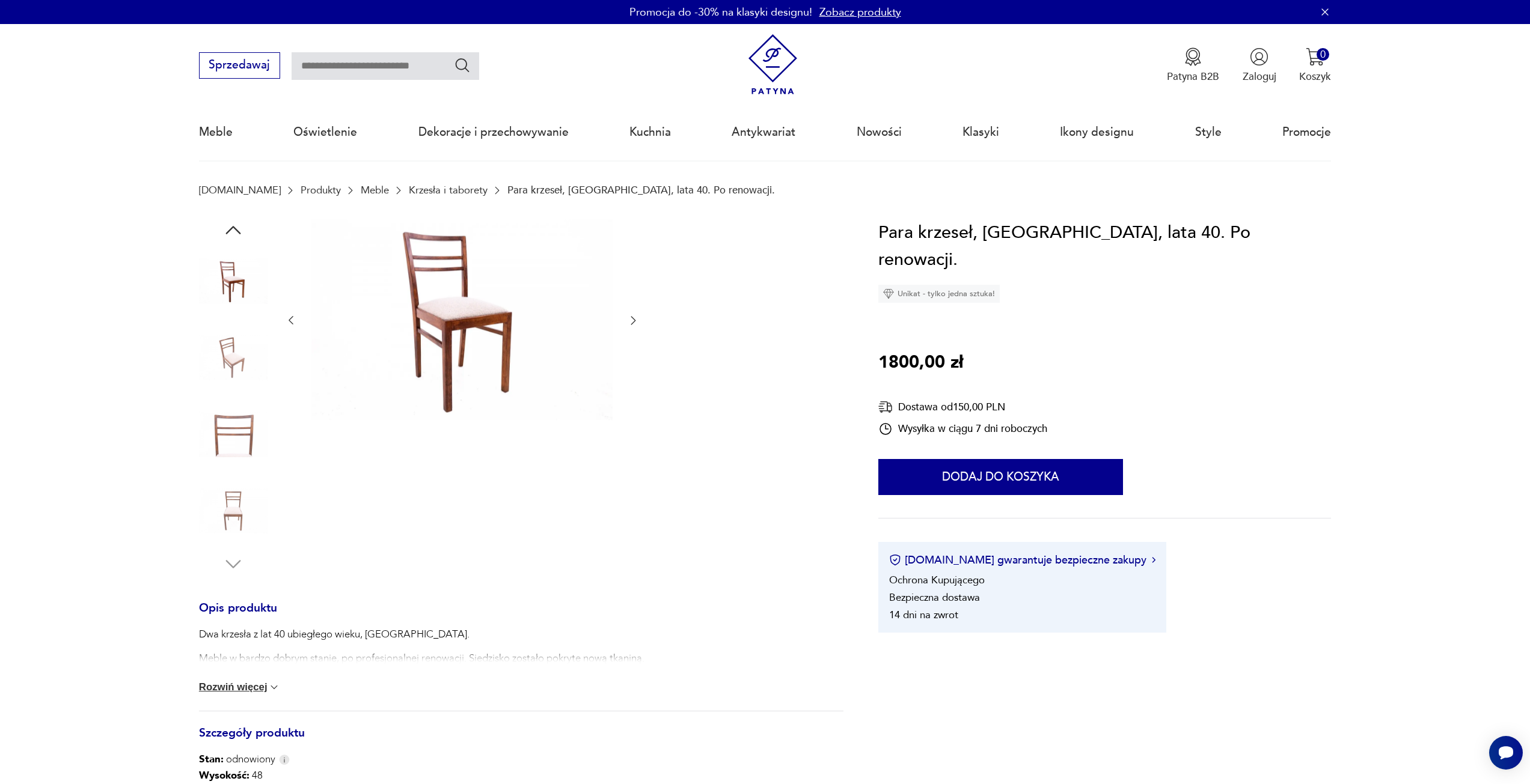
click at [238, 423] on img at bounding box center [233, 434] width 69 height 69
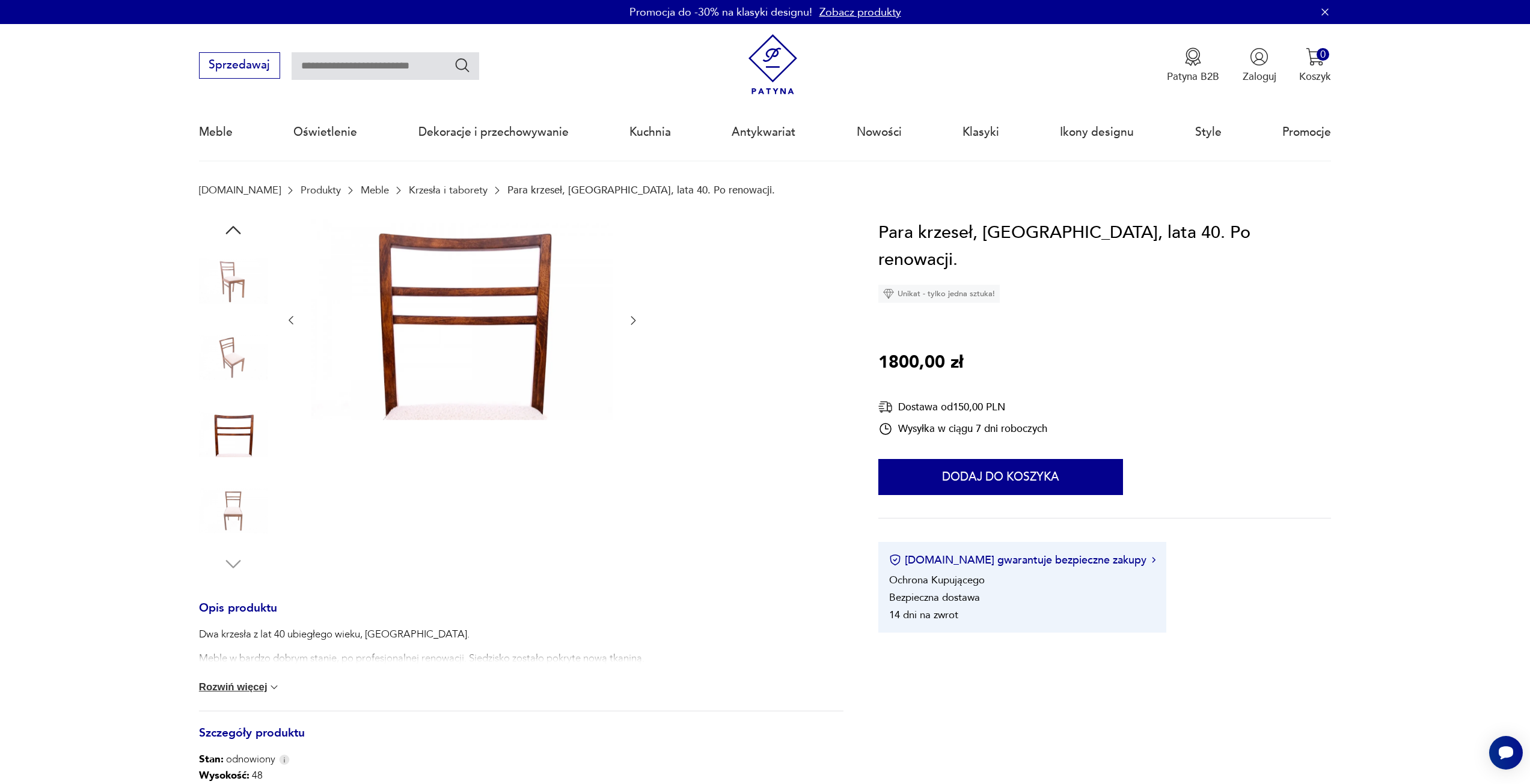
click at [230, 366] on img at bounding box center [233, 357] width 69 height 69
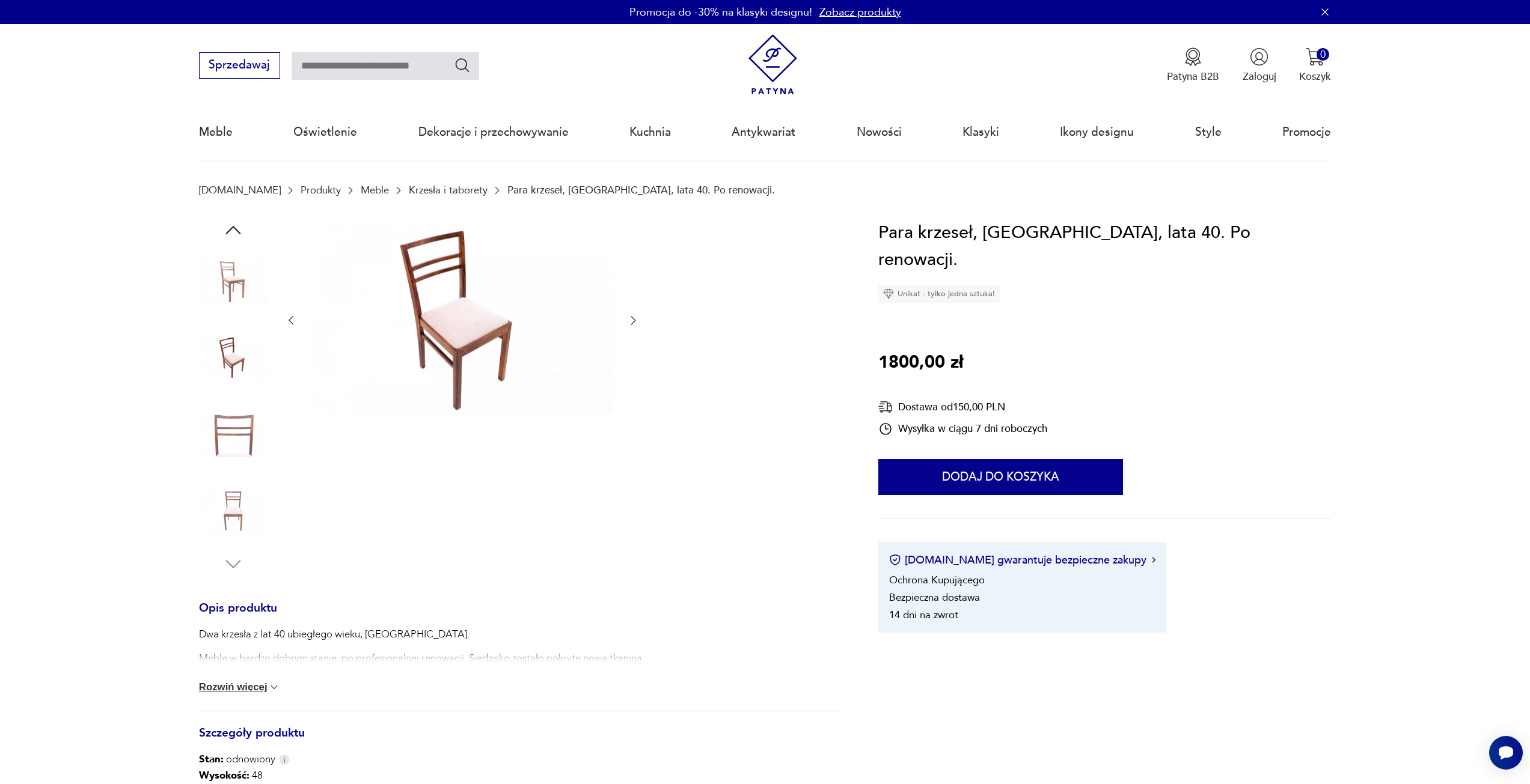
click at [409, 190] on link "Krzesła i taborety" at bounding box center [448, 190] width 79 height 11
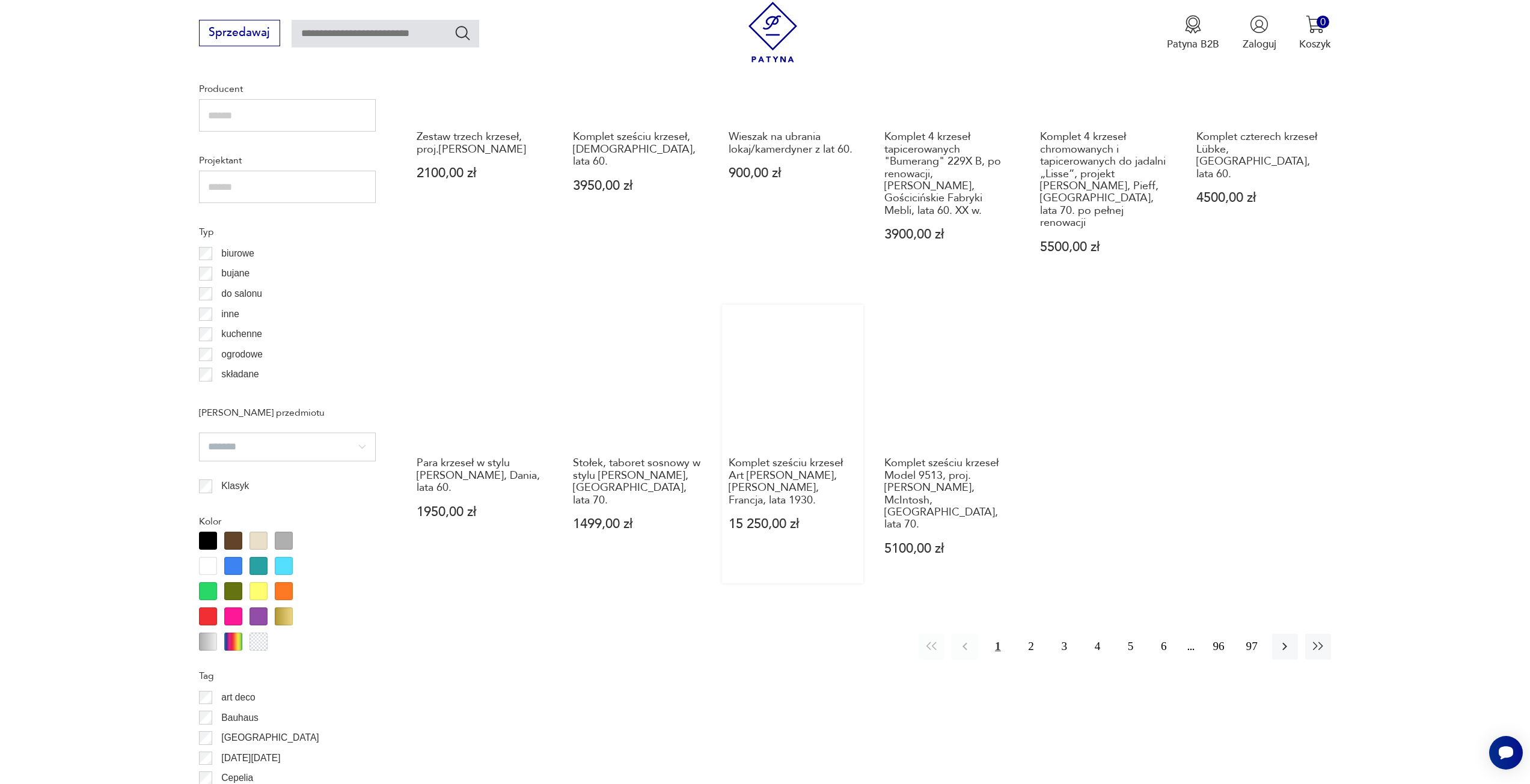
scroll to position [1001, 0]
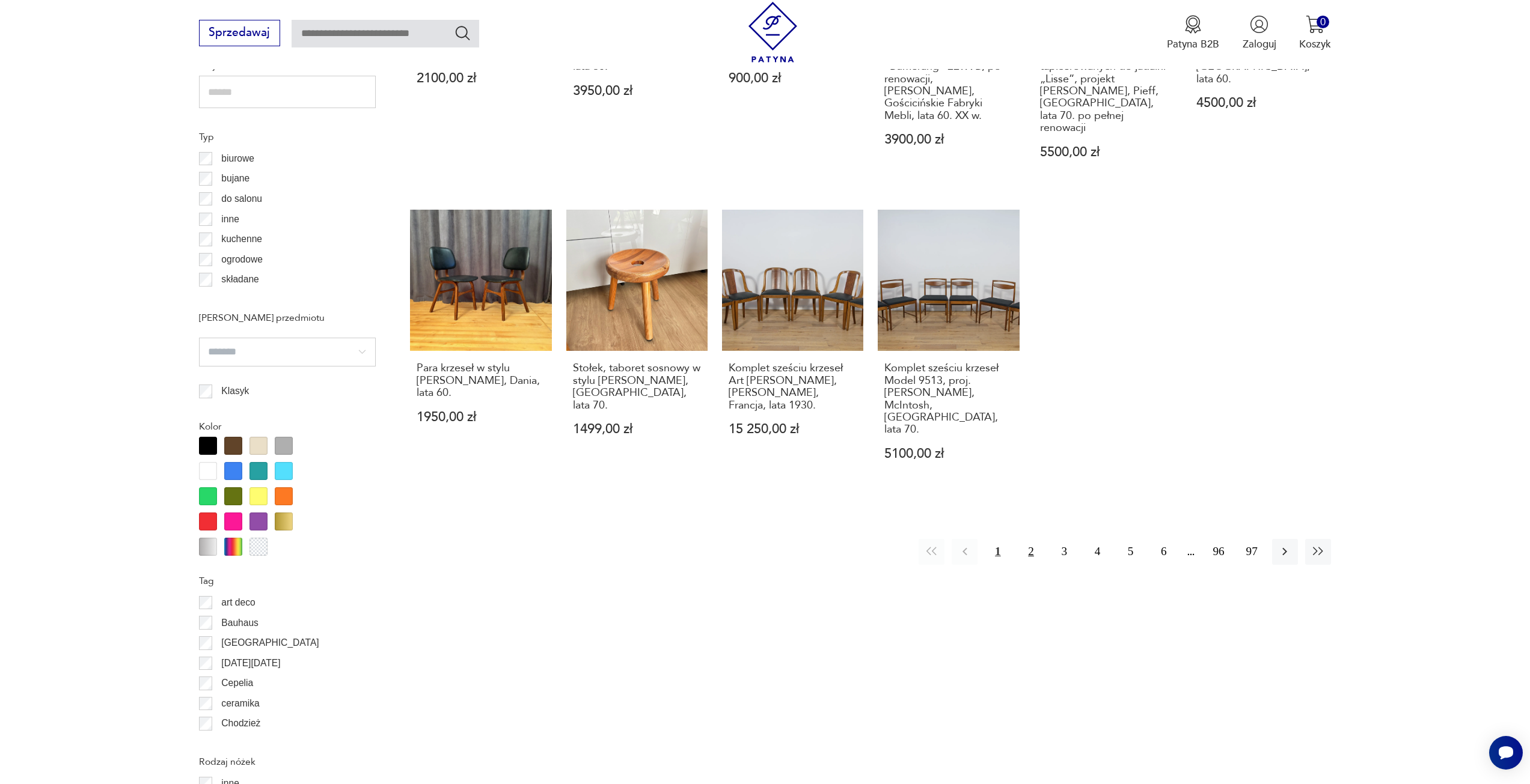
click at [1025, 539] on button "2" at bounding box center [1030, 552] width 26 height 26
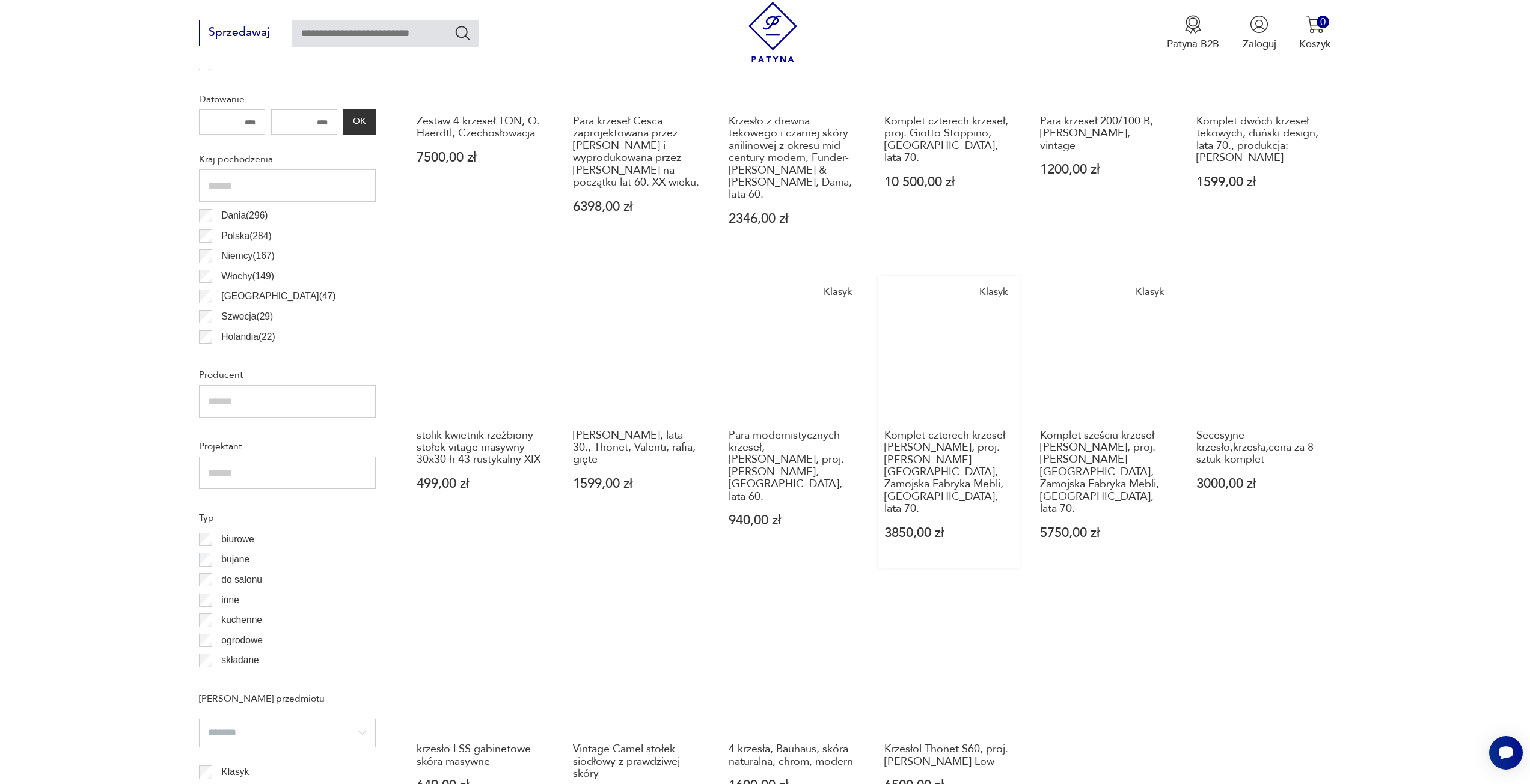
scroll to position [658, 0]
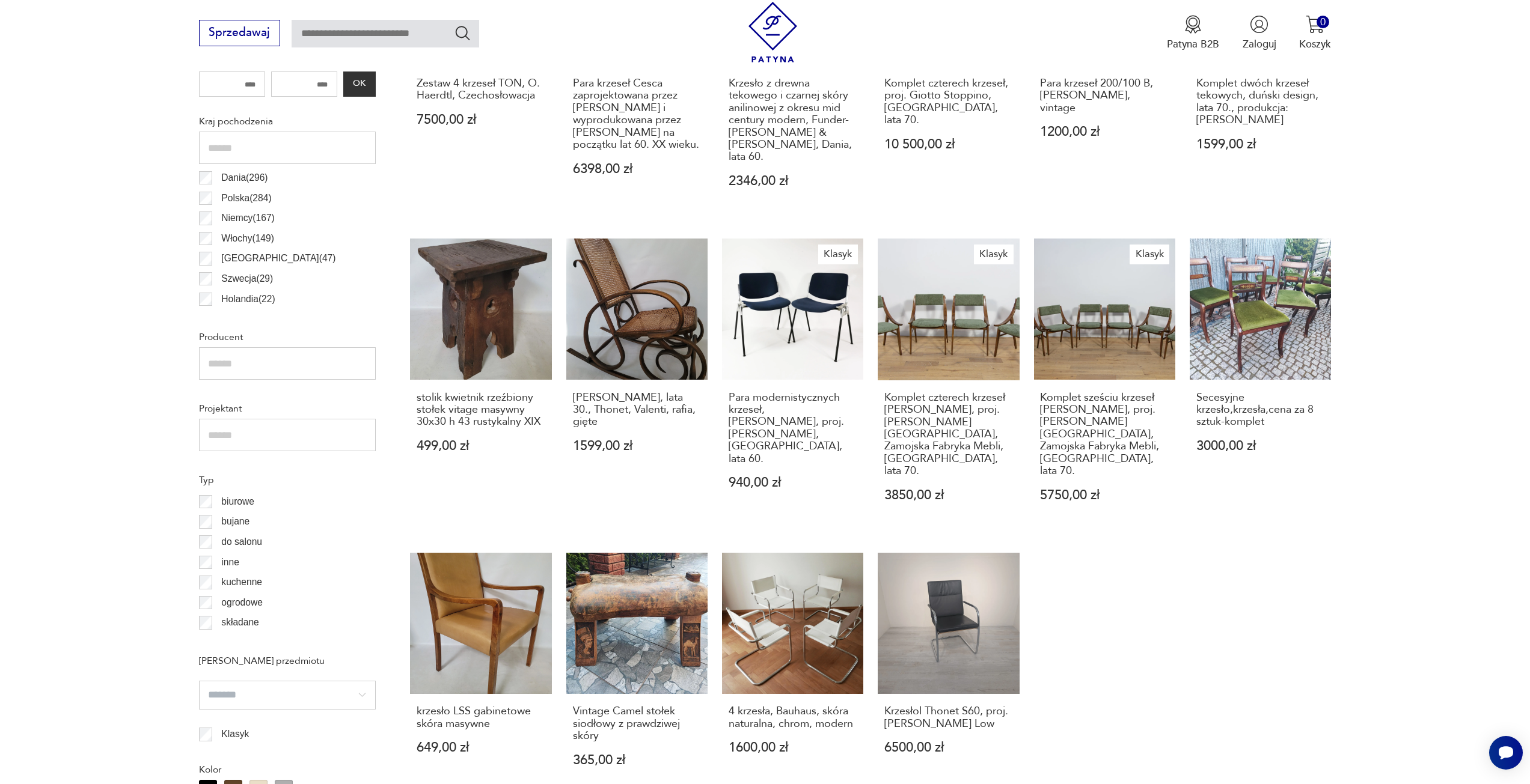
click at [1182, 549] on div "Klasyk Zestaw 4 krzeseł TON, O. Haerdtl, Czechosłowacja 7500,00 zł Klasyk Para …" at bounding box center [870, 360] width 921 height 870
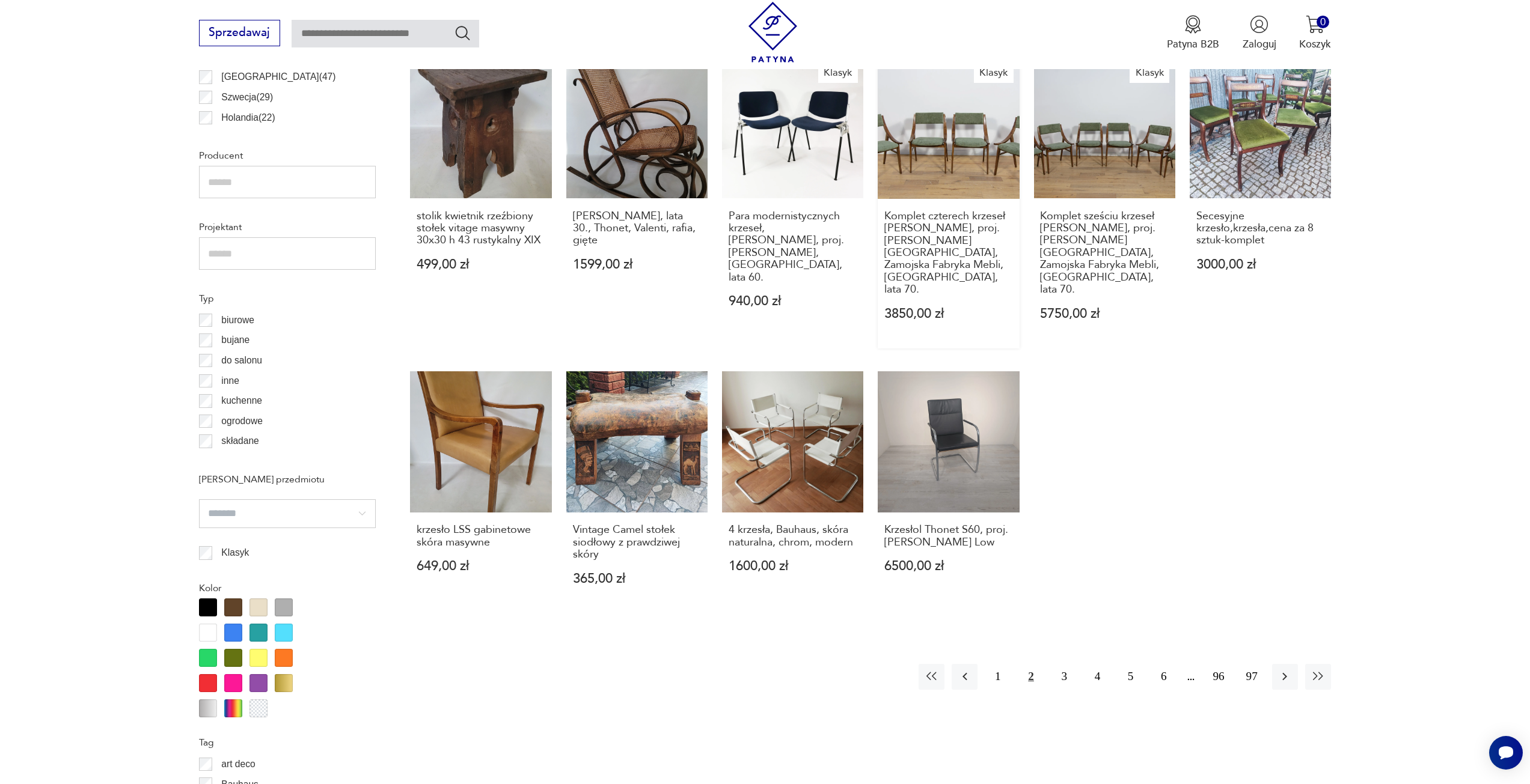
scroll to position [842, 0]
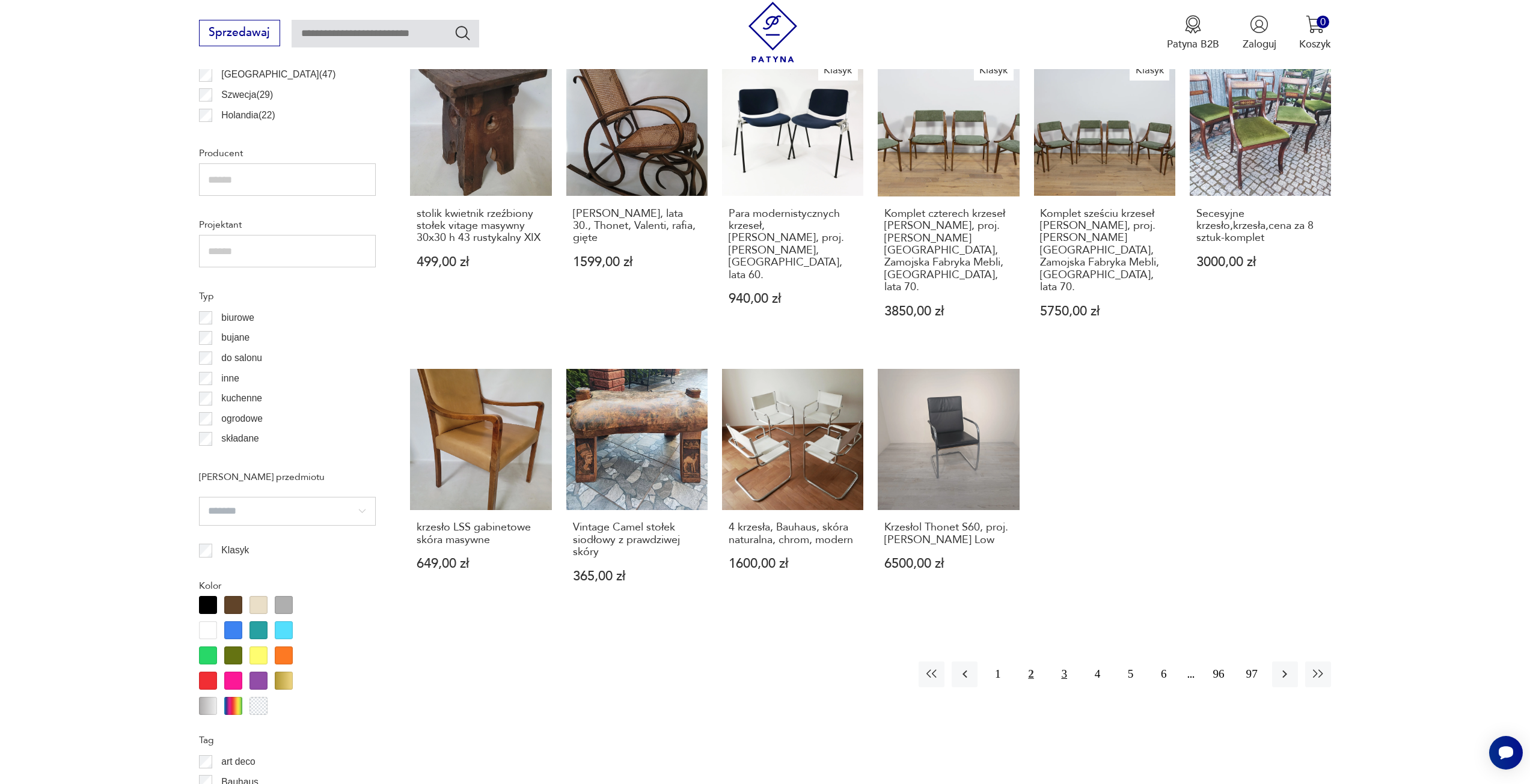
click at [1066, 662] on button "3" at bounding box center [1064, 674] width 26 height 26
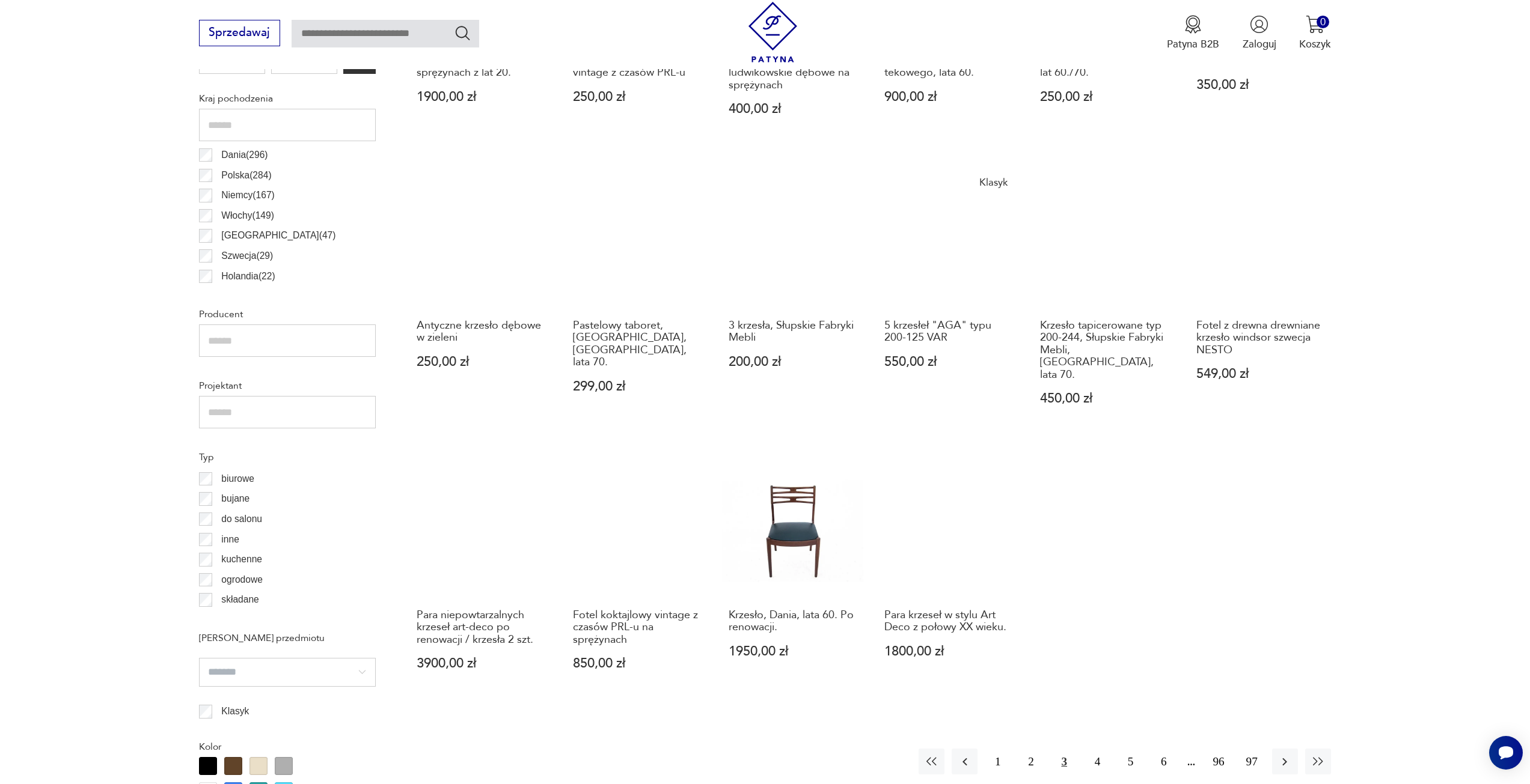
scroll to position [778, 0]
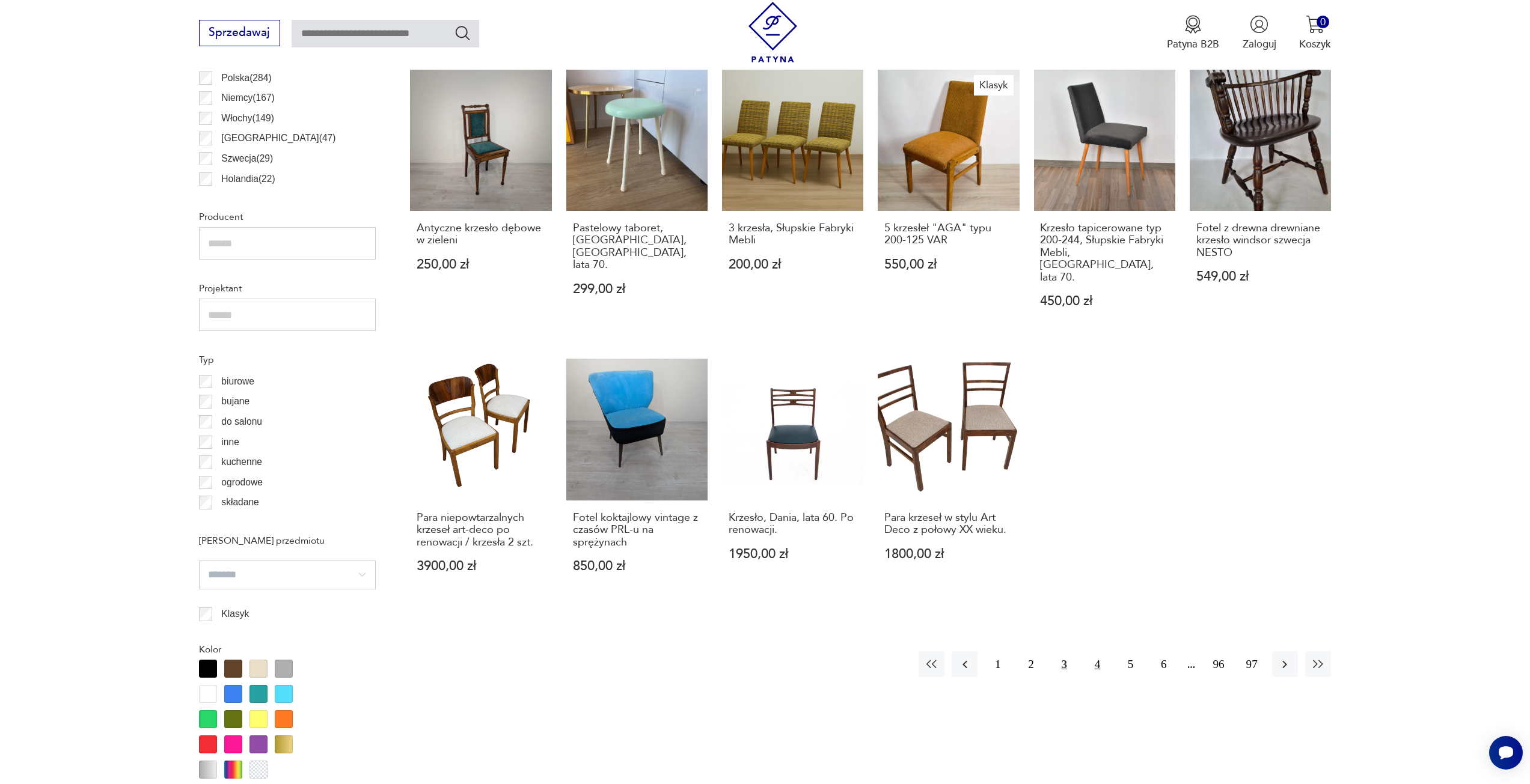
click at [1097, 651] on button "4" at bounding box center [1097, 664] width 26 height 26
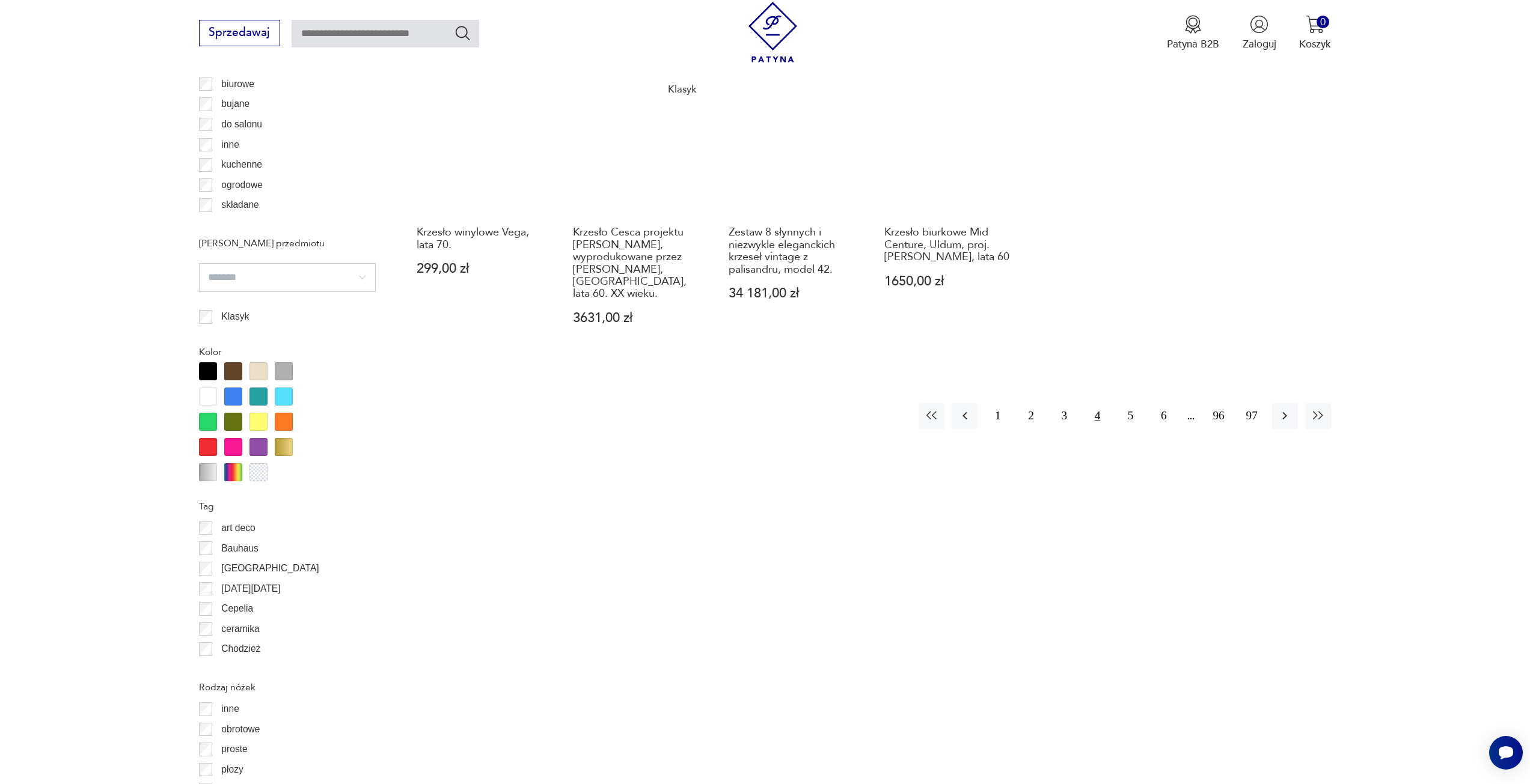
scroll to position [1078, 0]
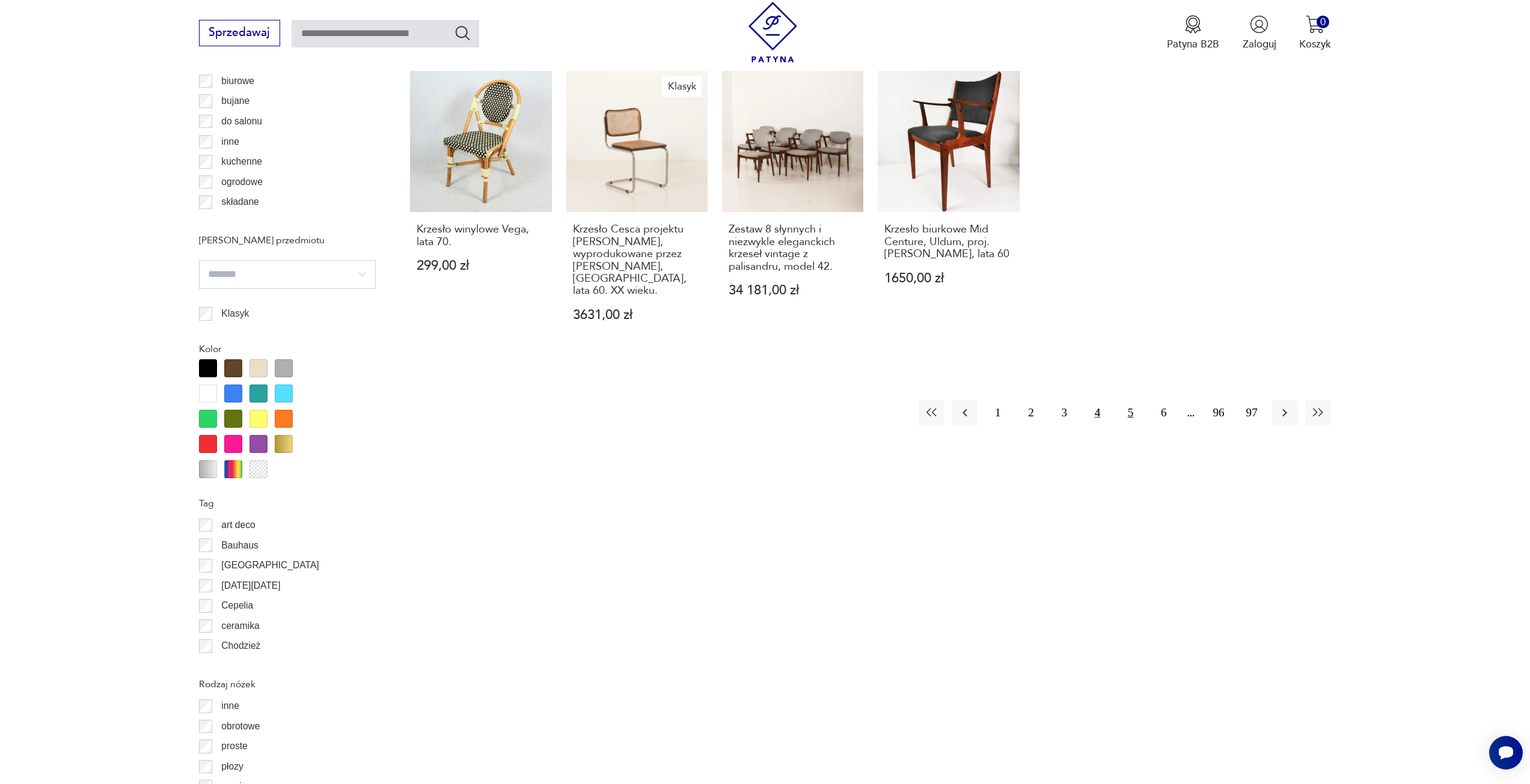
click at [1130, 400] on button "5" at bounding box center [1130, 413] width 26 height 26
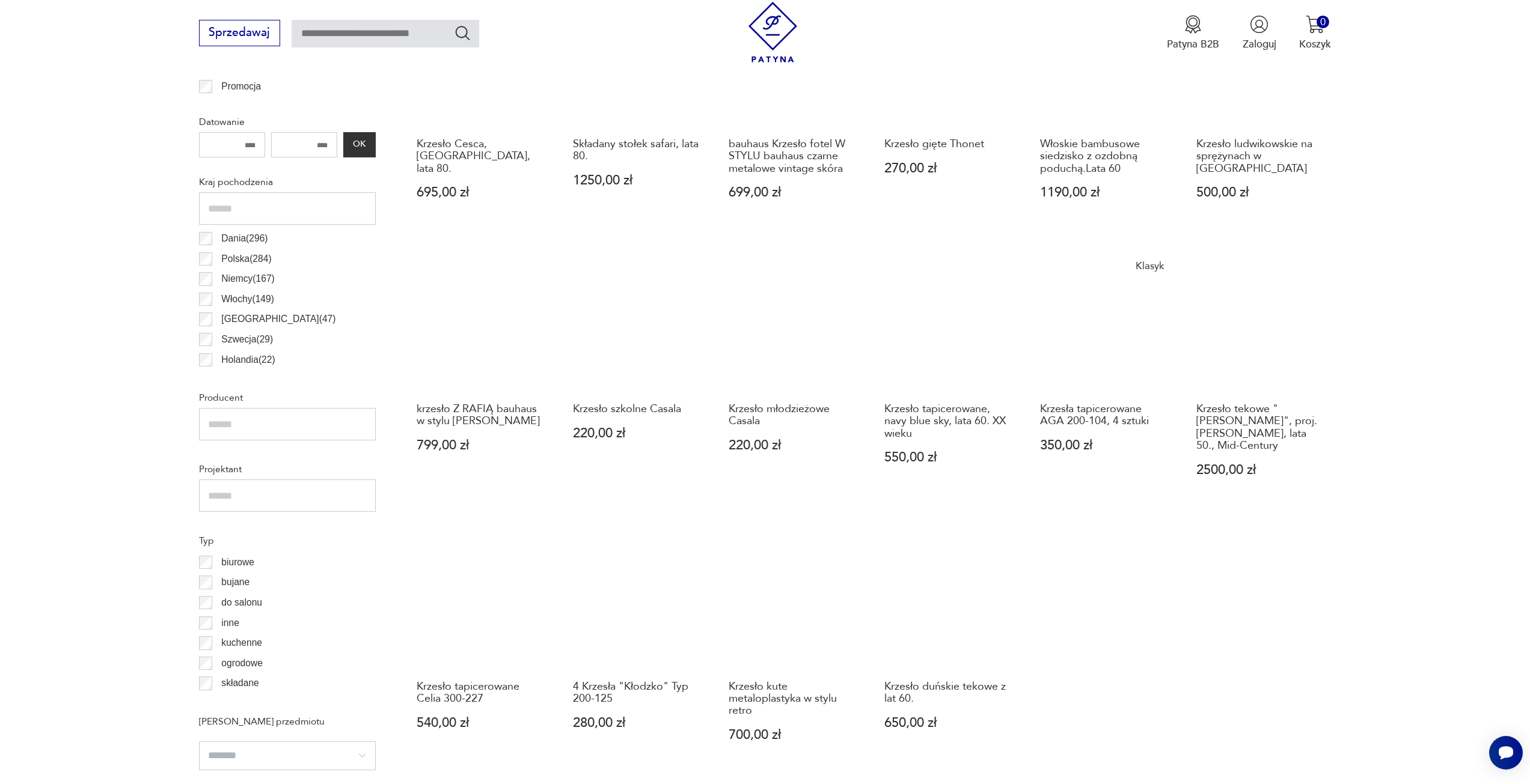
scroll to position [598, 0]
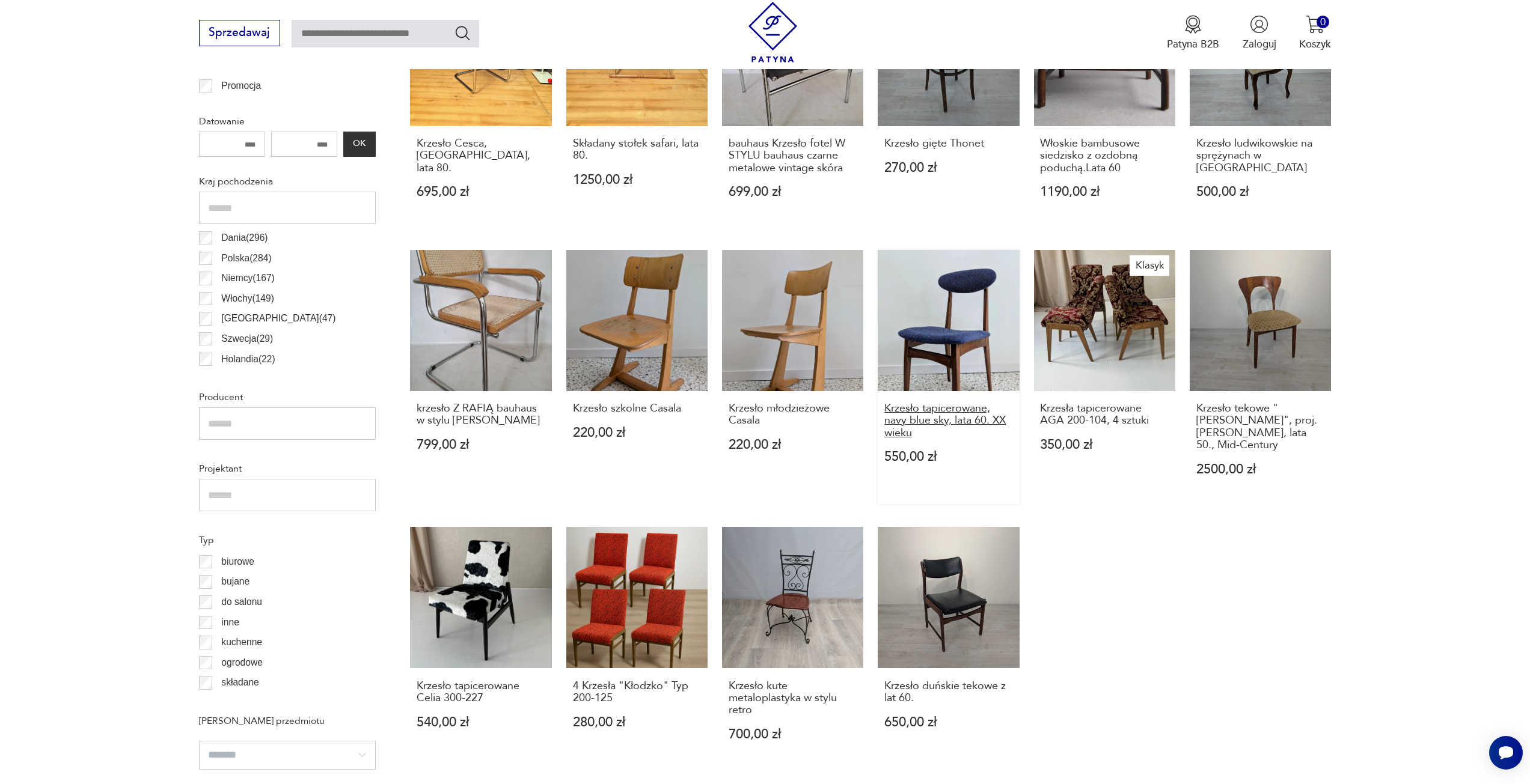
click at [927, 411] on h3 "Krzesło tapicerowane, navy blue sky, lata 60. XX wieku" at bounding box center [948, 420] width 129 height 37
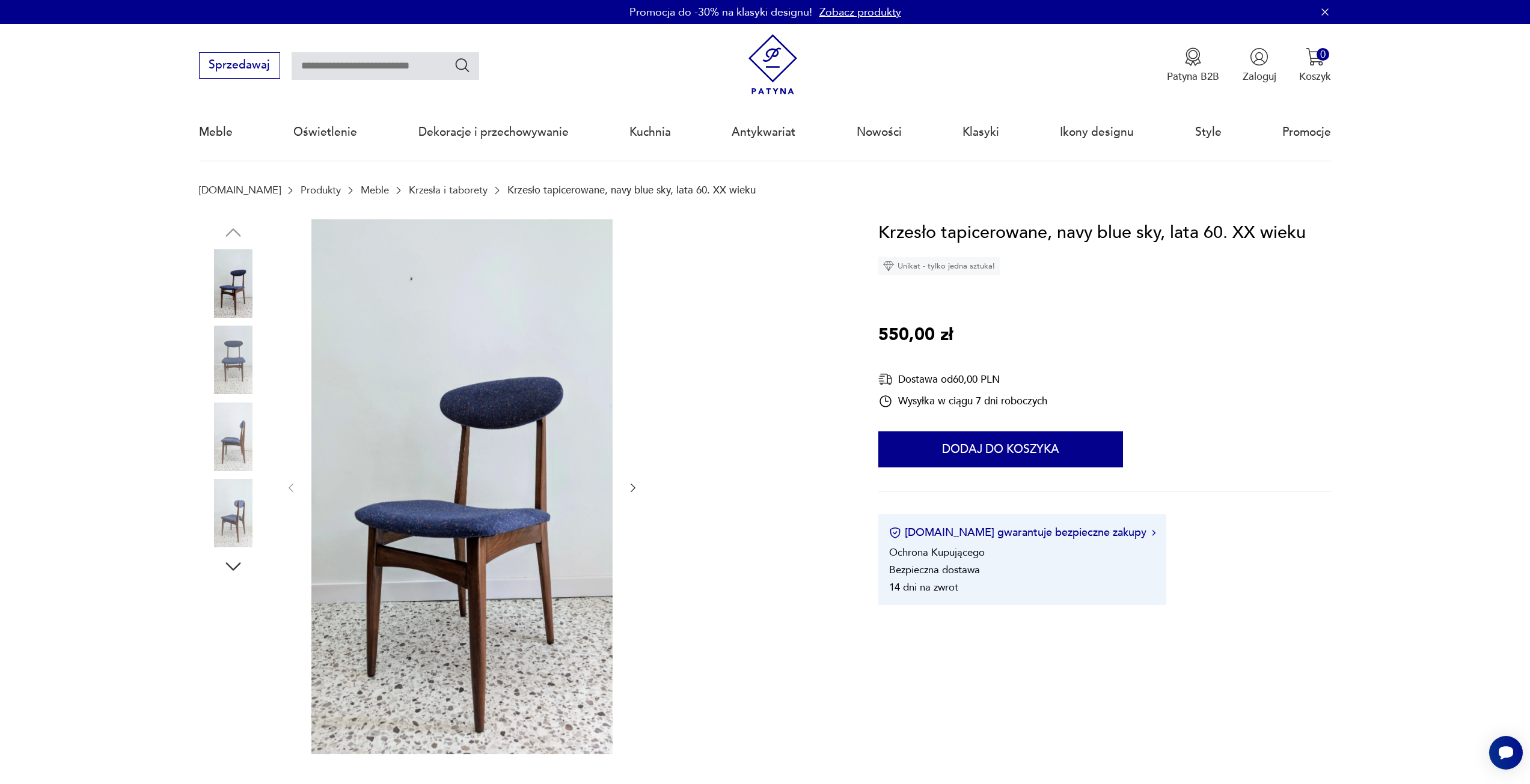
click at [633, 488] on icon "button" at bounding box center [633, 487] width 12 height 12
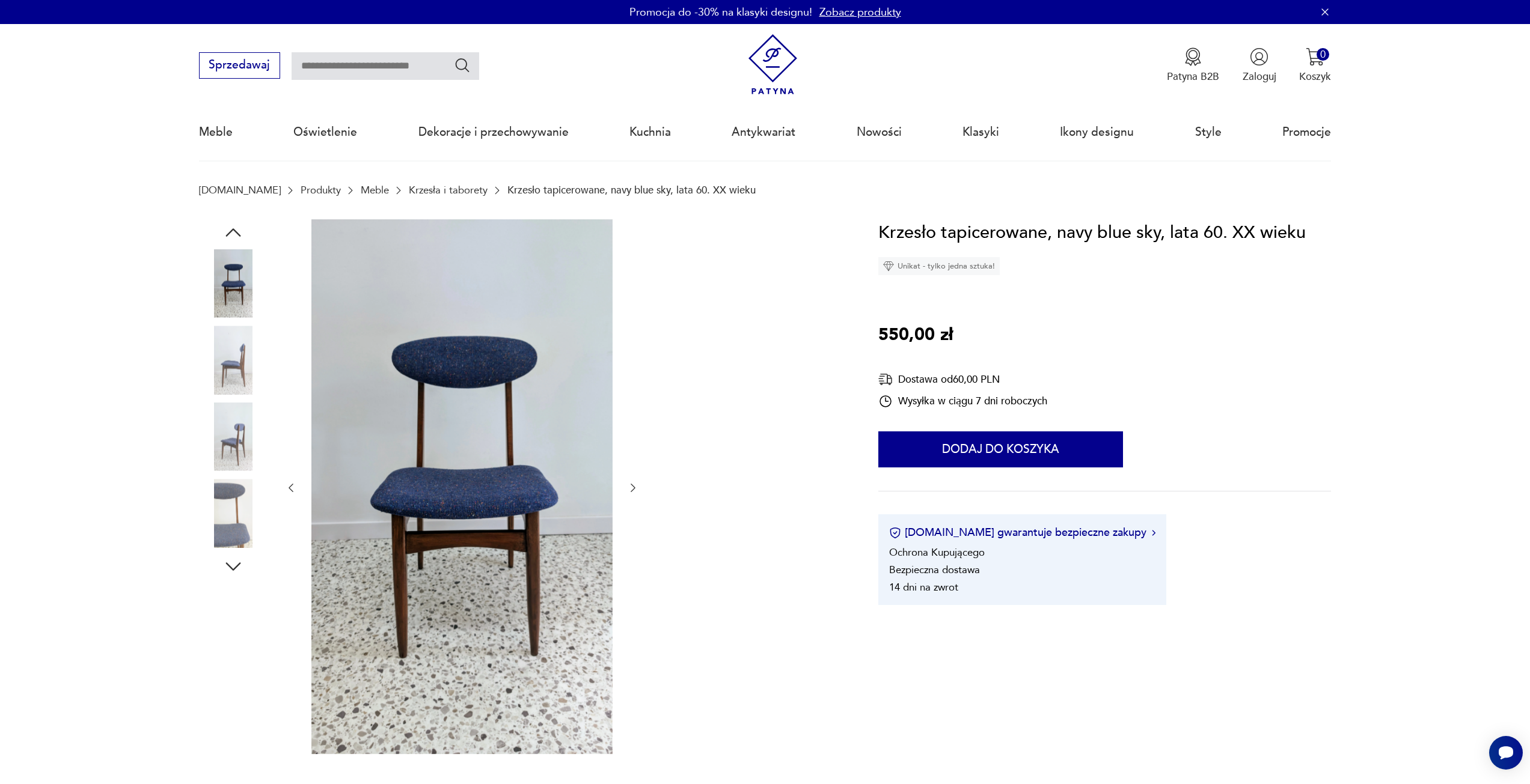
click at [633, 488] on icon "button" at bounding box center [633, 487] width 12 height 12
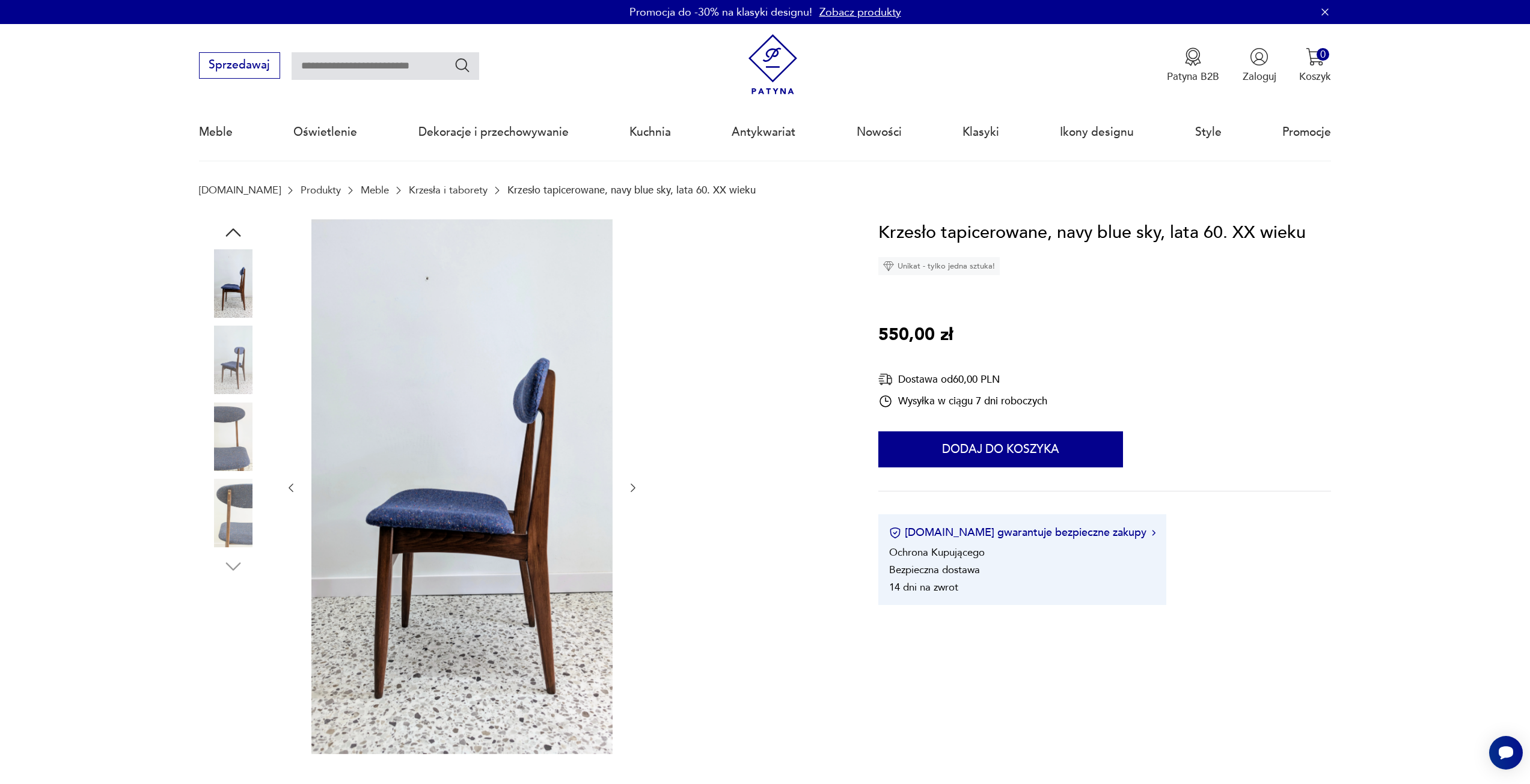
click at [633, 488] on icon "button" at bounding box center [633, 487] width 12 height 12
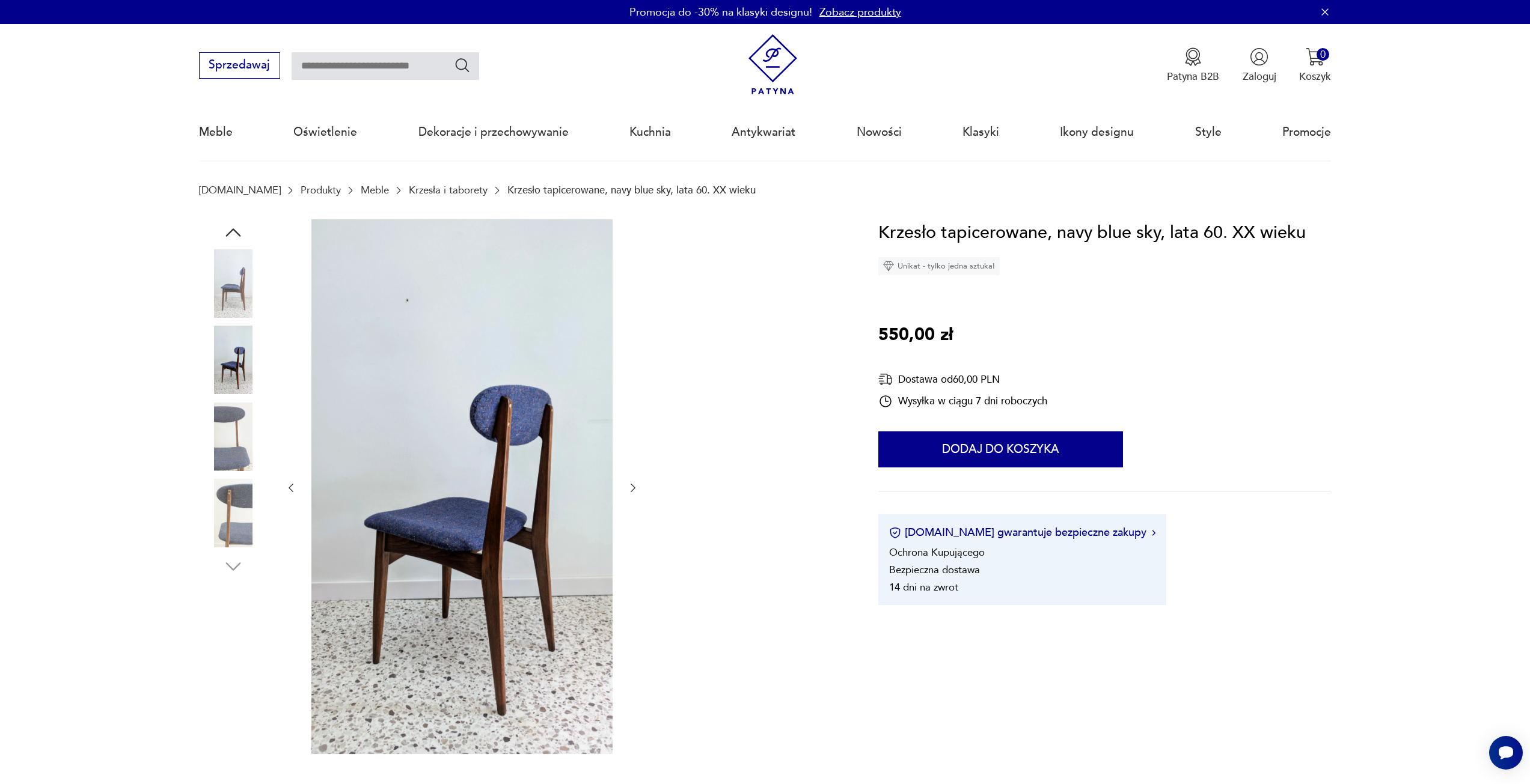
click at [633, 488] on icon "button" at bounding box center [633, 487] width 12 height 12
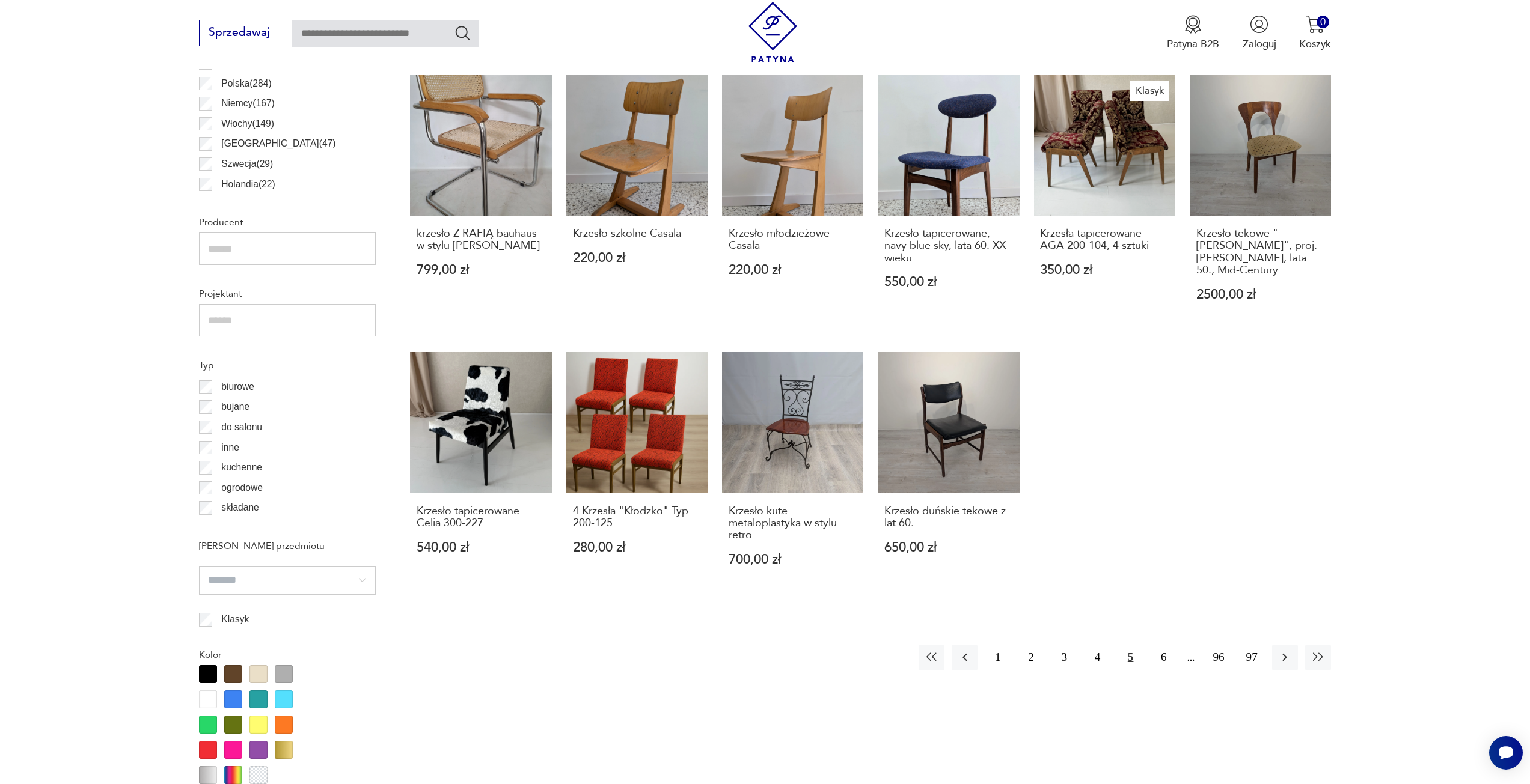
scroll to position [778, 0]
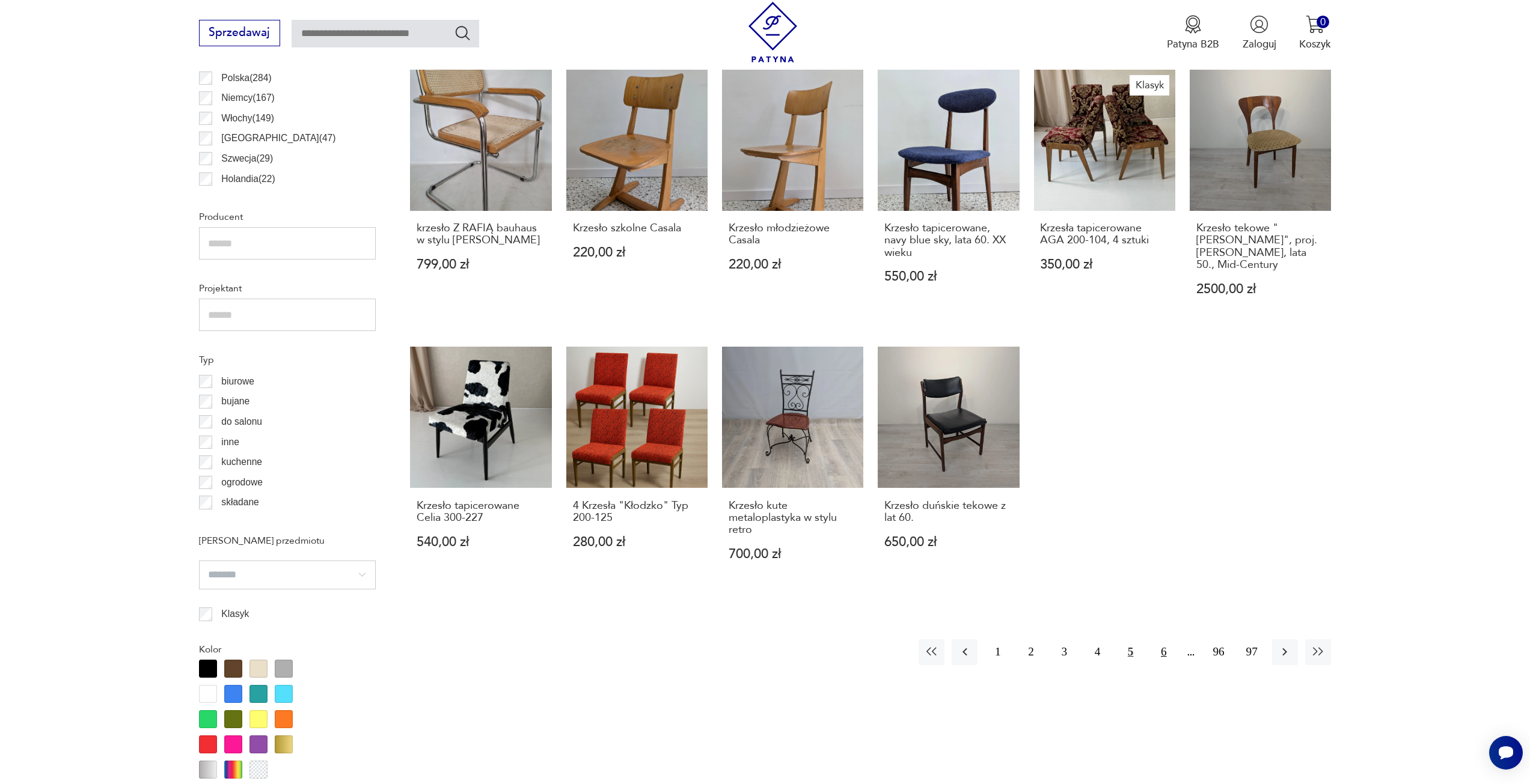
click at [1160, 646] on button "6" at bounding box center [1163, 652] width 26 height 26
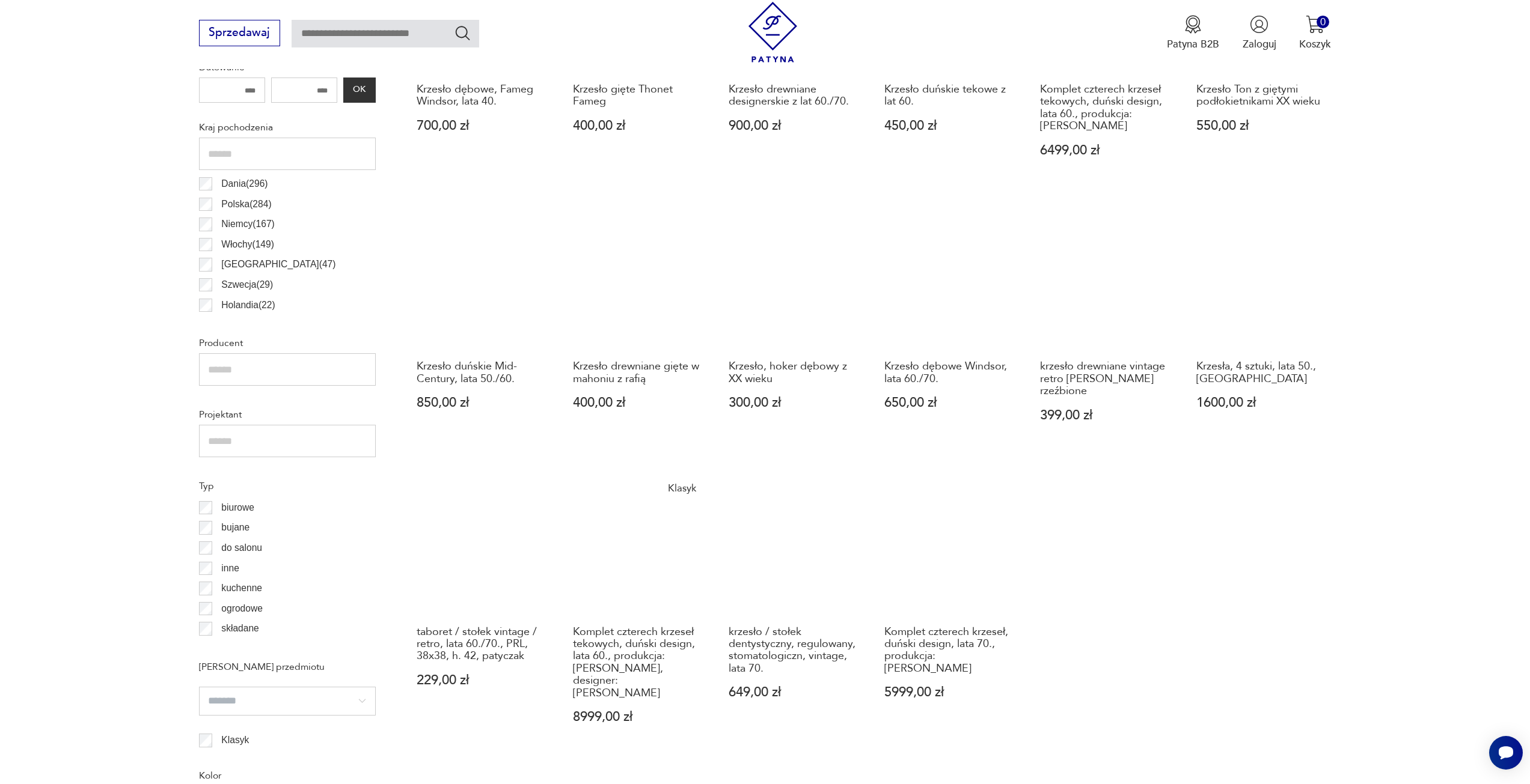
scroll to position [658, 0]
